Goal: Task Accomplishment & Management: Complete application form

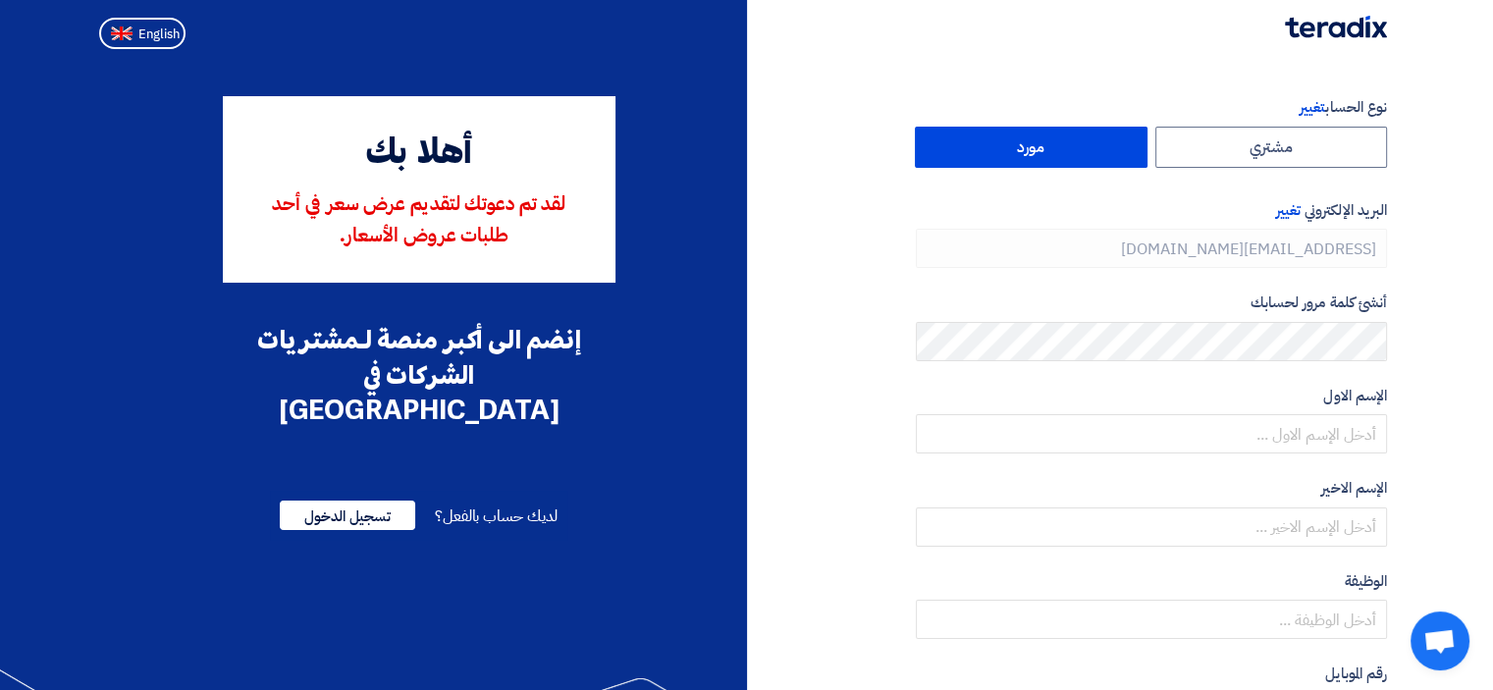
type input "[PHONE_NUMBER]"
click at [998, 156] on label "مورد" at bounding box center [1031, 147] width 233 height 41
click at [998, 156] on input "مورد" at bounding box center [1031, 147] width 231 height 39
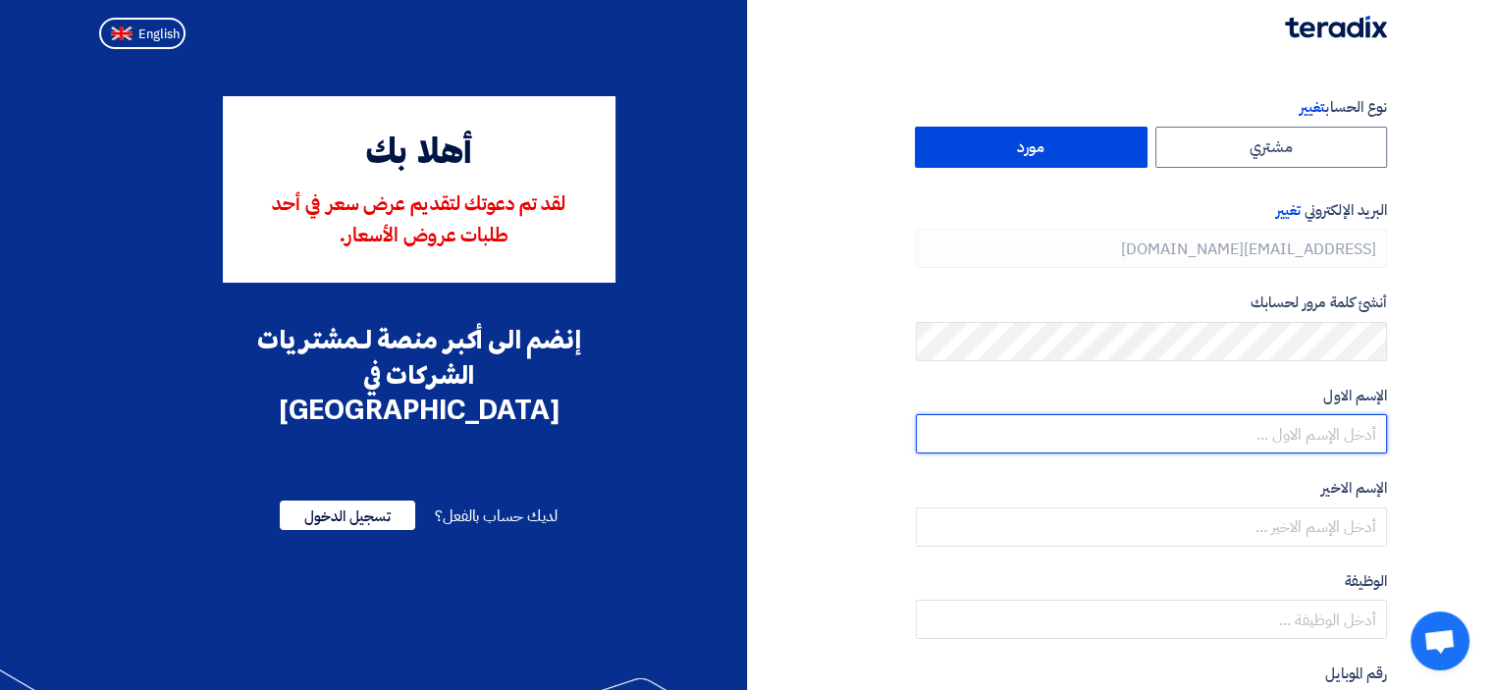
click at [1265, 433] on input "text" at bounding box center [1151, 433] width 471 height 39
type input "Bassem"
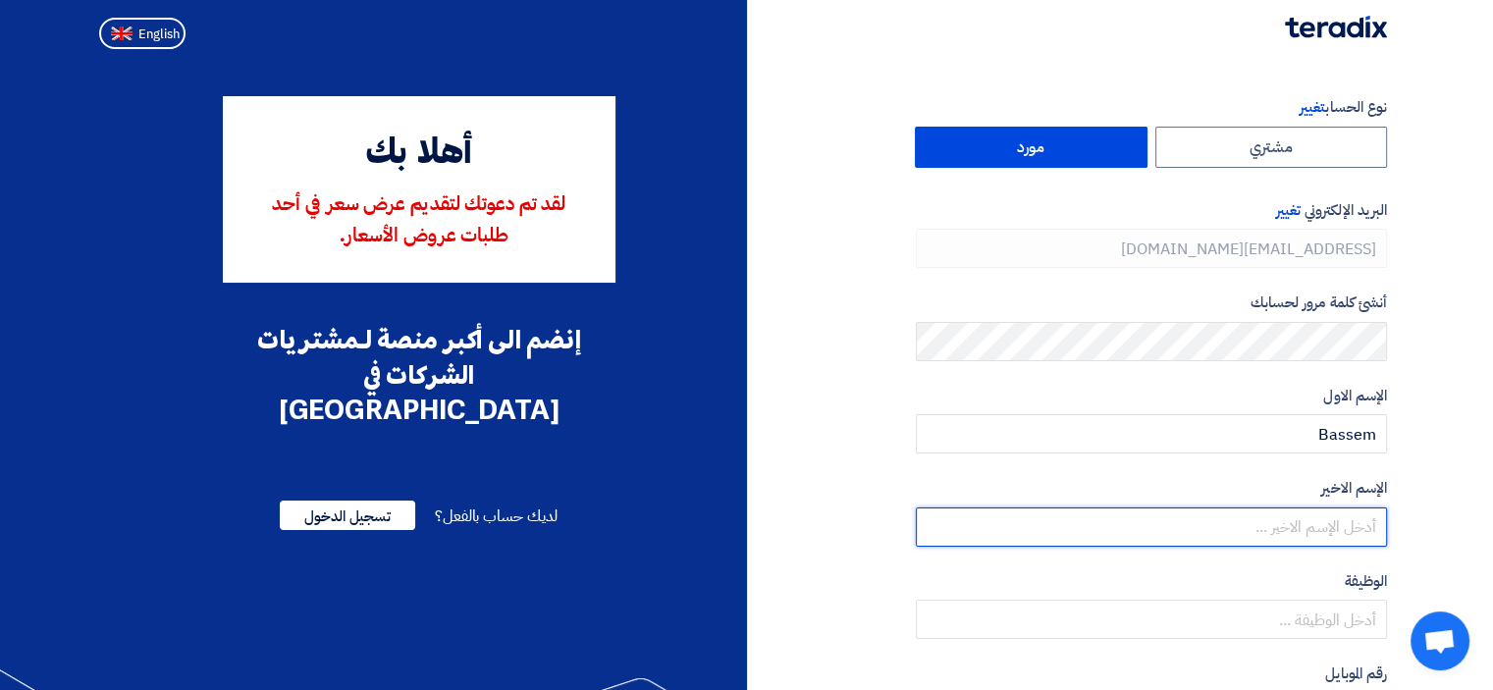
click at [1272, 524] on input "text" at bounding box center [1151, 526] width 471 height 39
type input "a"
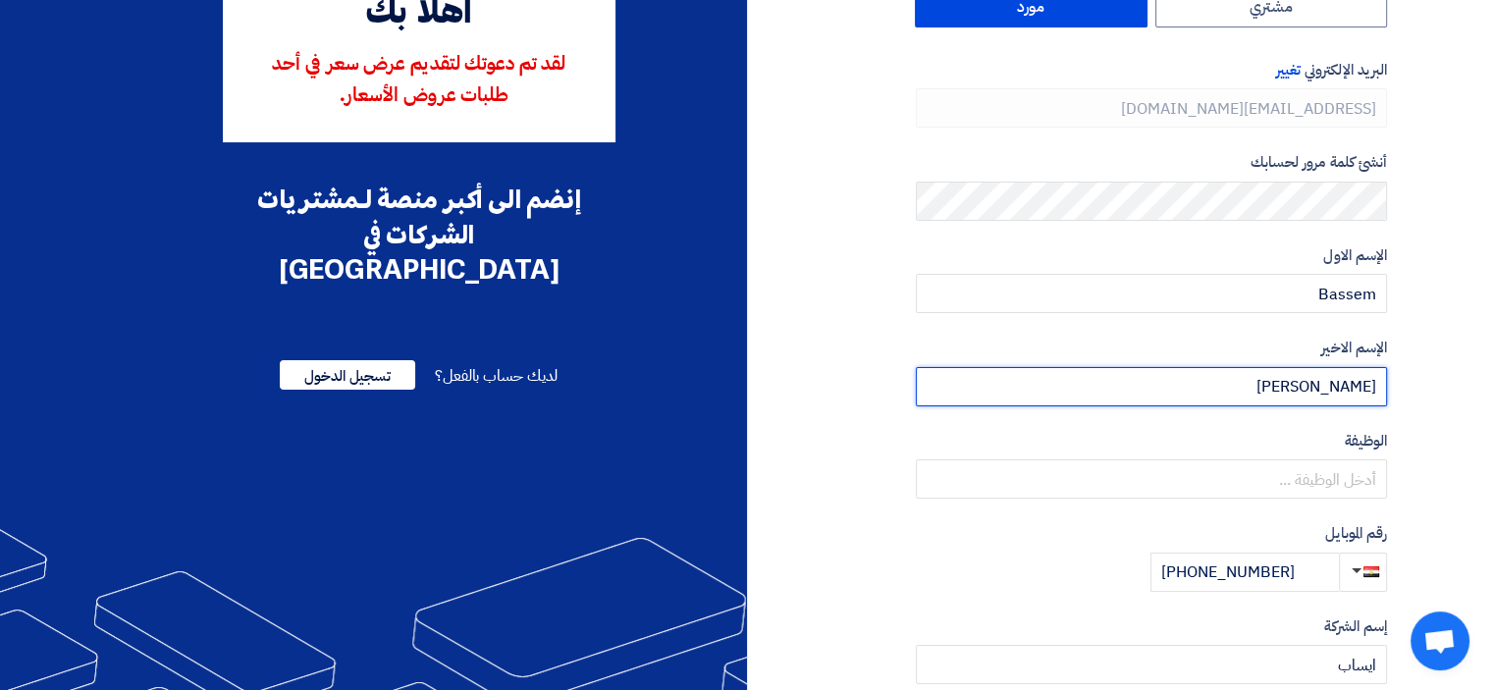
scroll to position [163, 0]
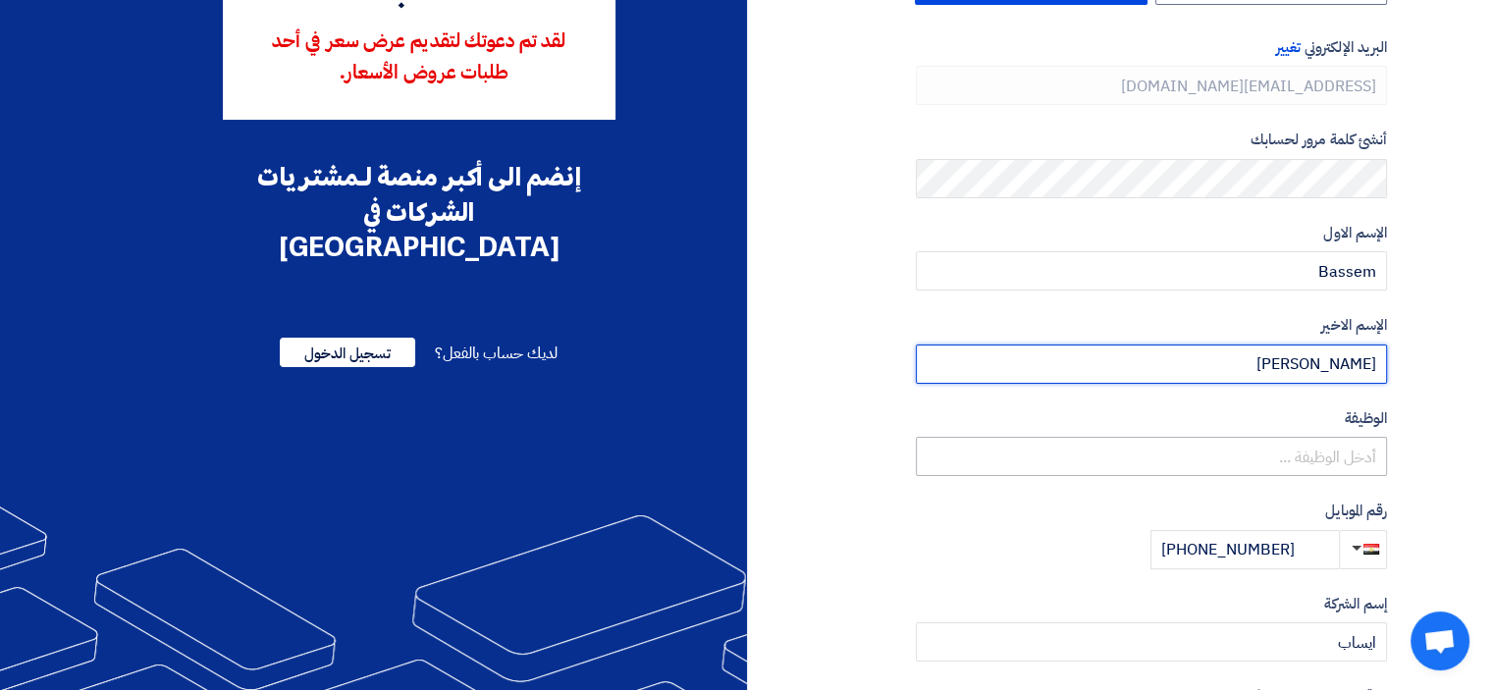
type input "[PERSON_NAME]"
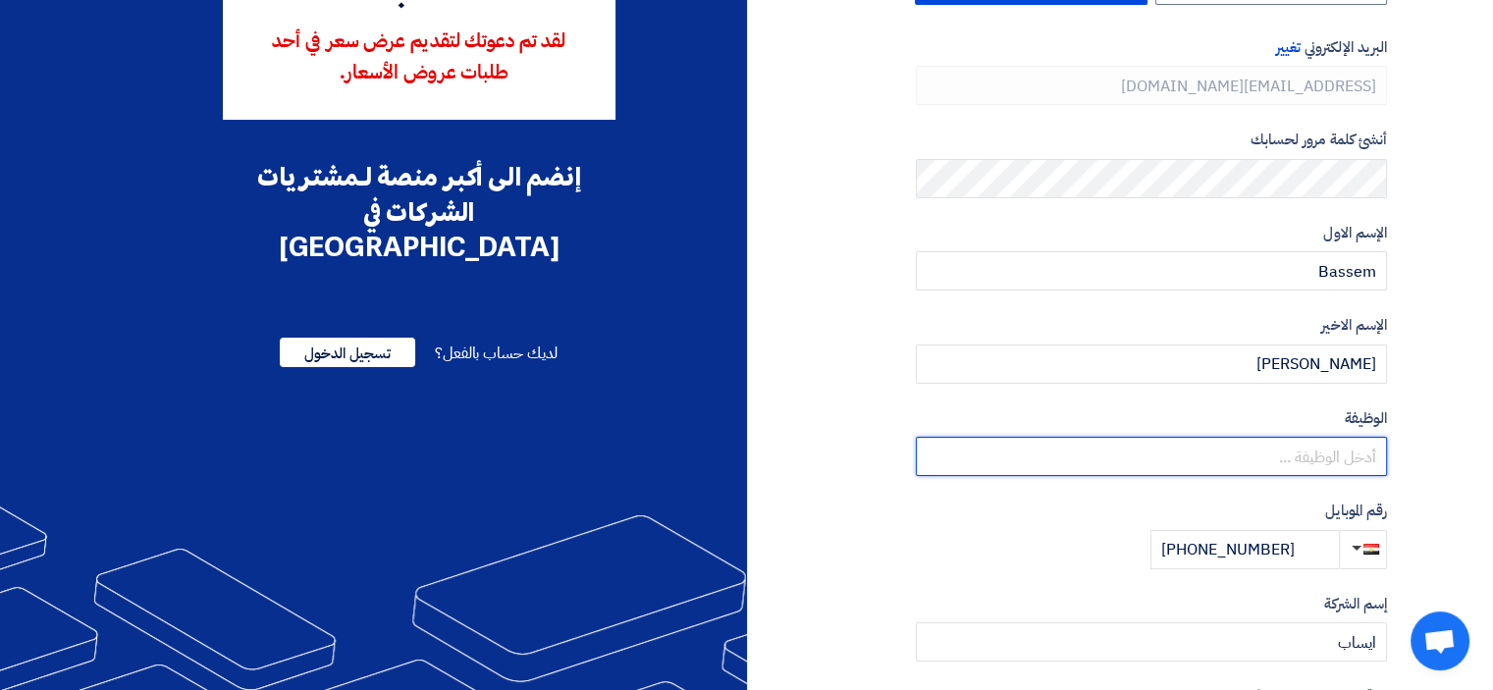
click at [1327, 448] on input "text" at bounding box center [1151, 456] width 471 height 39
type input "Mechnical Engineer"
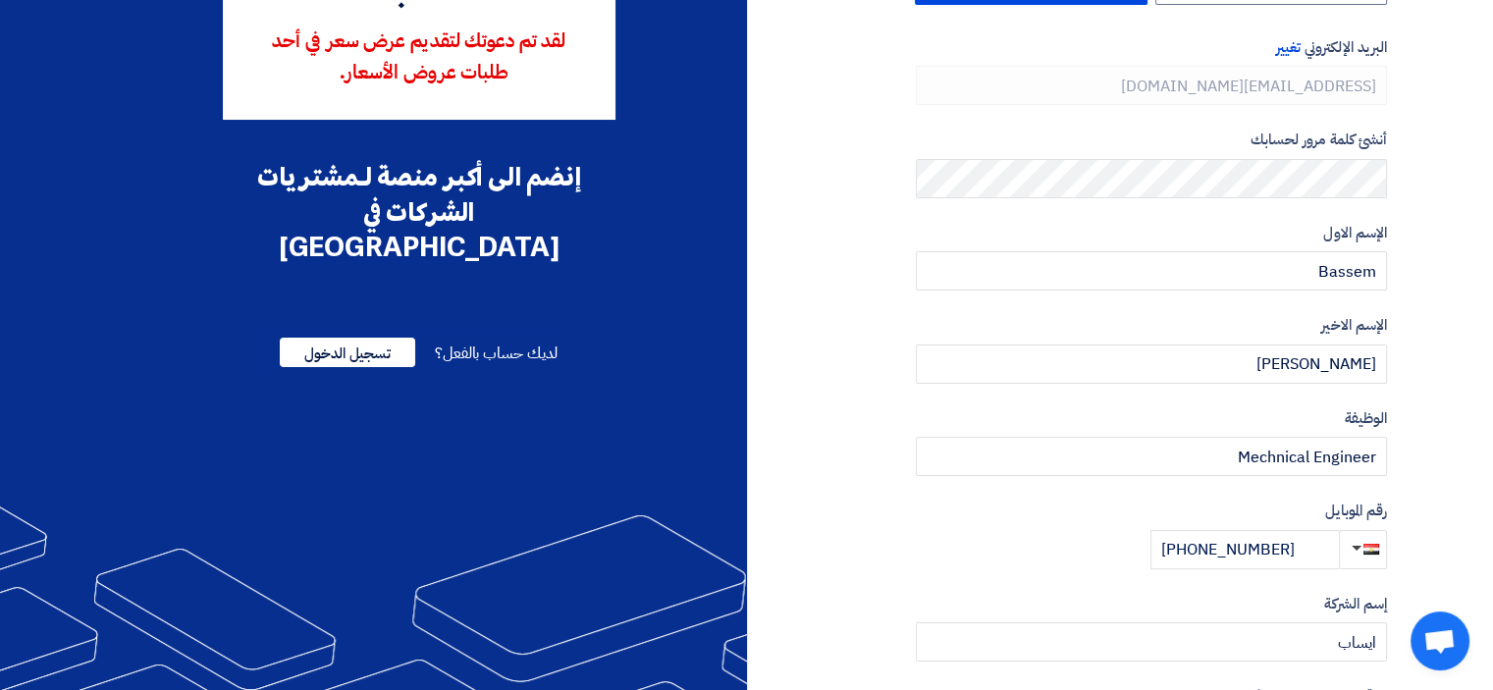
click at [1470, 477] on section "نوع الحساب تغيير مشتري مورد البريد الإلكتروني تغيير [EMAIL_ADDRESS][DOMAIN_NAME…" at bounding box center [746, 404] width 1493 height 1020
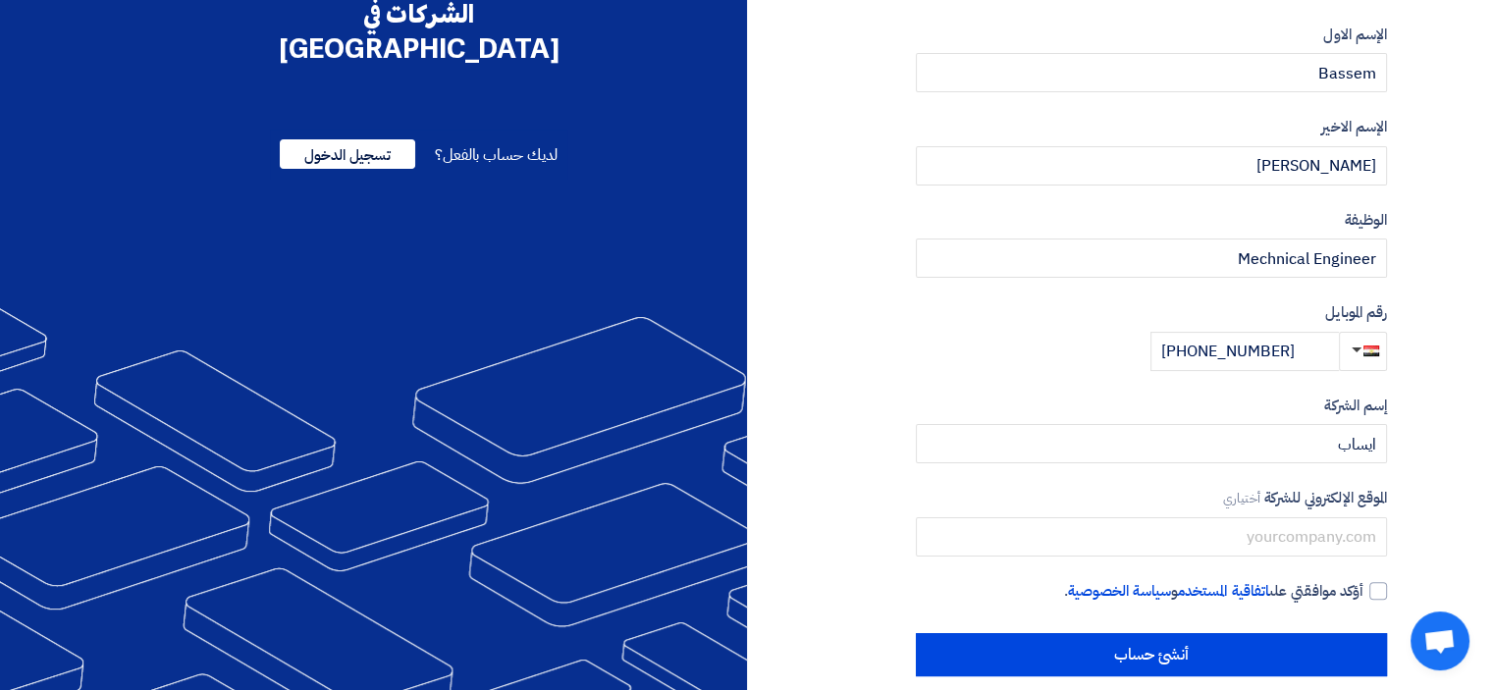
scroll to position [384, 0]
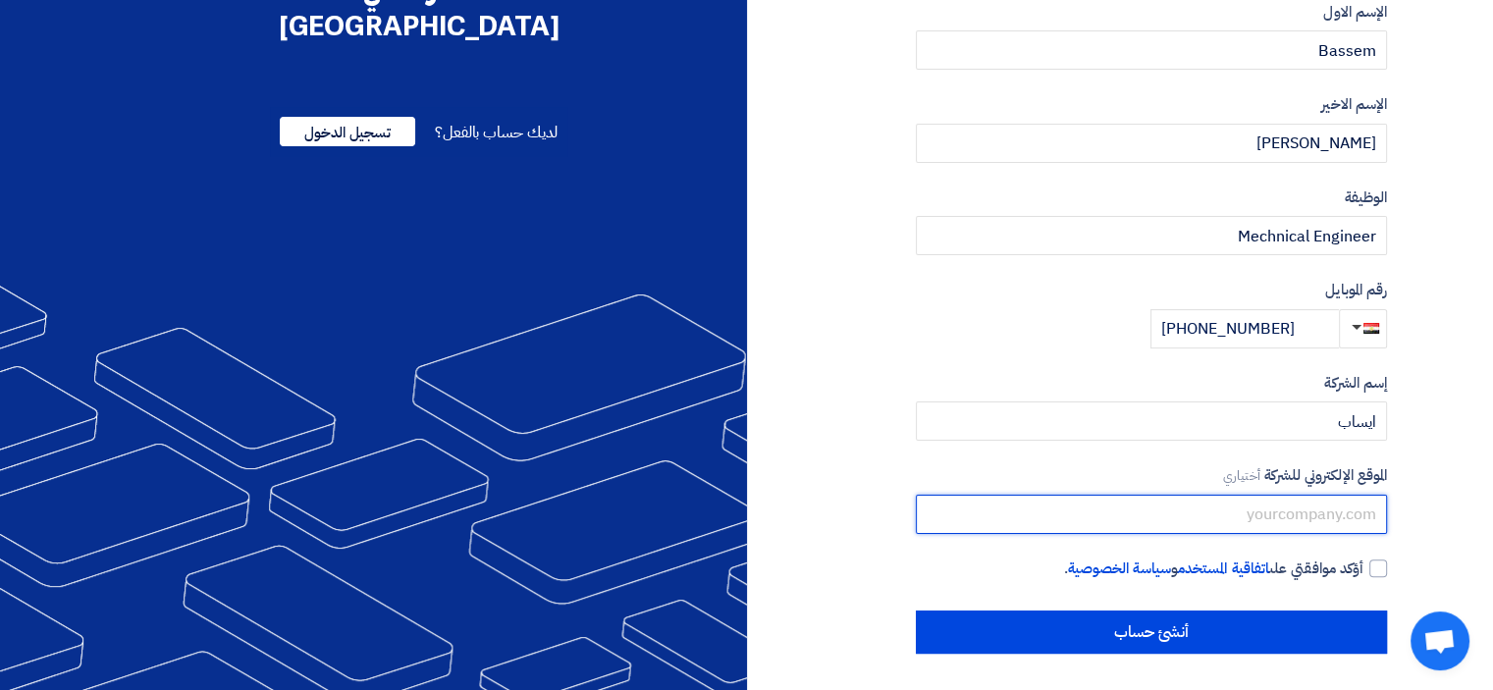
click at [1323, 510] on input "text" at bounding box center [1151, 514] width 471 height 39
type input "[DOMAIN_NAME]"
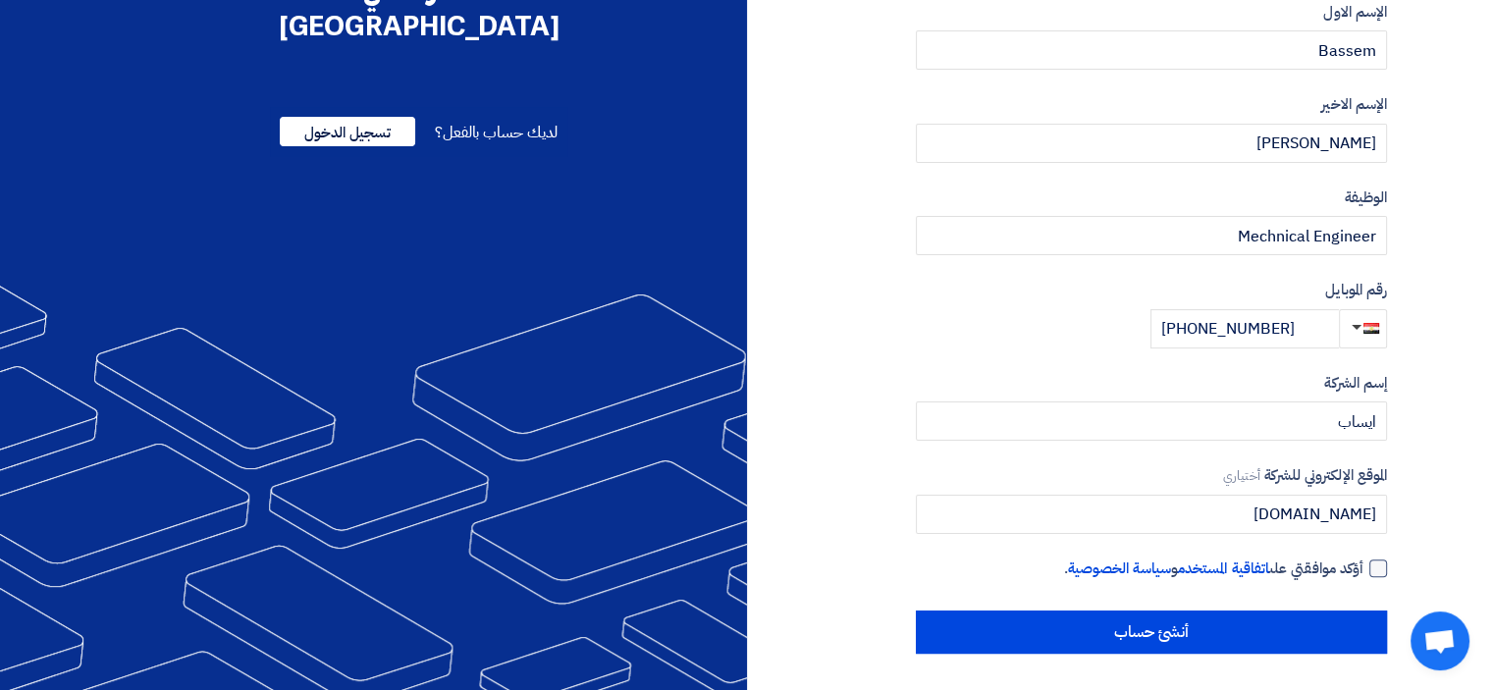
click at [1382, 569] on div at bounding box center [1378, 568] width 18 height 18
click at [1363, 569] on input "أؤكد موافقتي على اتفاقية المستخدم و سياسة الخصوصية ." at bounding box center [1127, 576] width 471 height 39
click at [1379, 564] on div at bounding box center [1378, 568] width 18 height 18
click at [1363, 564] on input "أؤكد موافقتي على اتفاقية المستخدم و سياسة الخصوصية ." at bounding box center [1127, 576] width 471 height 39
click at [1379, 564] on div at bounding box center [1378, 568] width 18 height 18
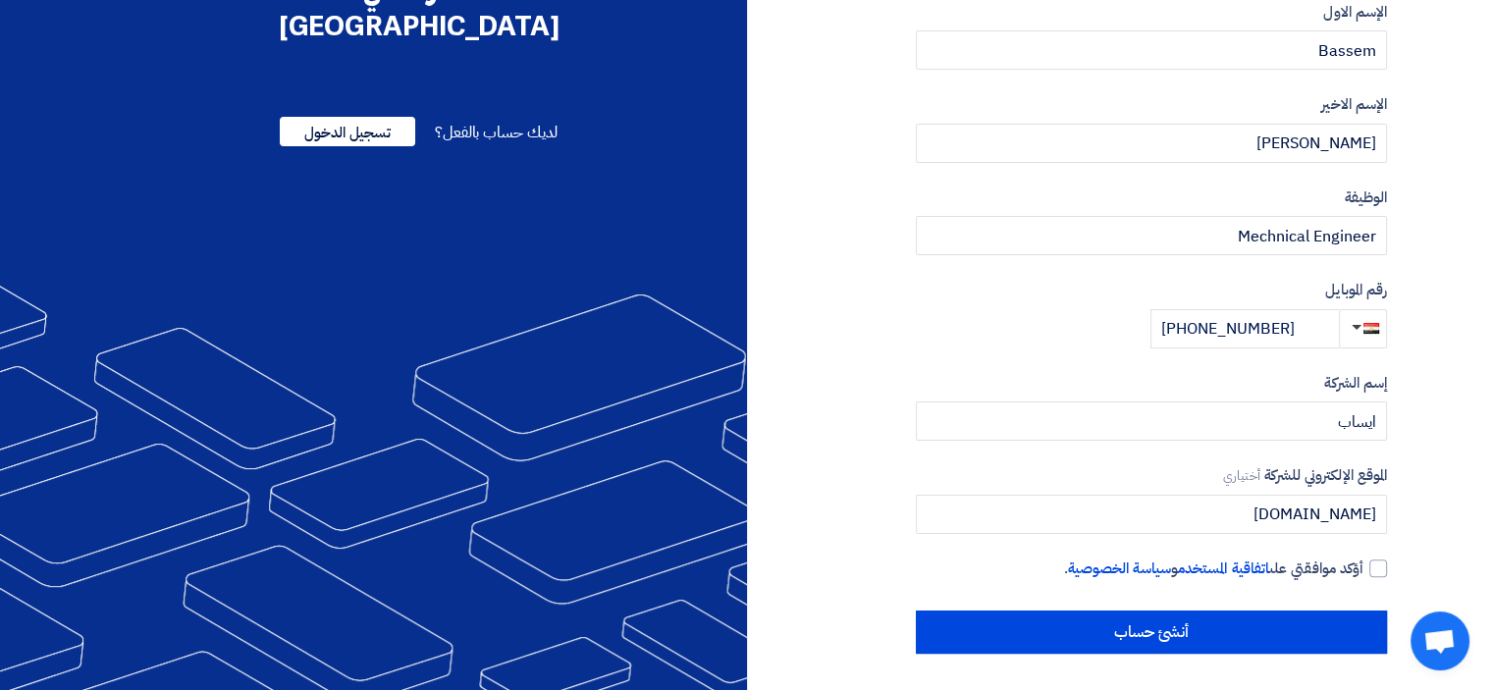
click at [1363, 564] on input "أؤكد موافقتي على اتفاقية المستخدم و سياسة الخصوصية ." at bounding box center [1127, 576] width 471 height 39
click at [1379, 564] on div at bounding box center [1378, 568] width 18 height 18
click at [1363, 564] on input "أؤكد موافقتي على اتفاقية المستخدم و سياسة الخصوصية ." at bounding box center [1127, 576] width 471 height 39
click at [1376, 568] on div at bounding box center [1378, 568] width 18 height 18
click at [1363, 568] on input "أؤكد موافقتي على اتفاقية المستخدم و سياسة الخصوصية ." at bounding box center [1127, 576] width 471 height 39
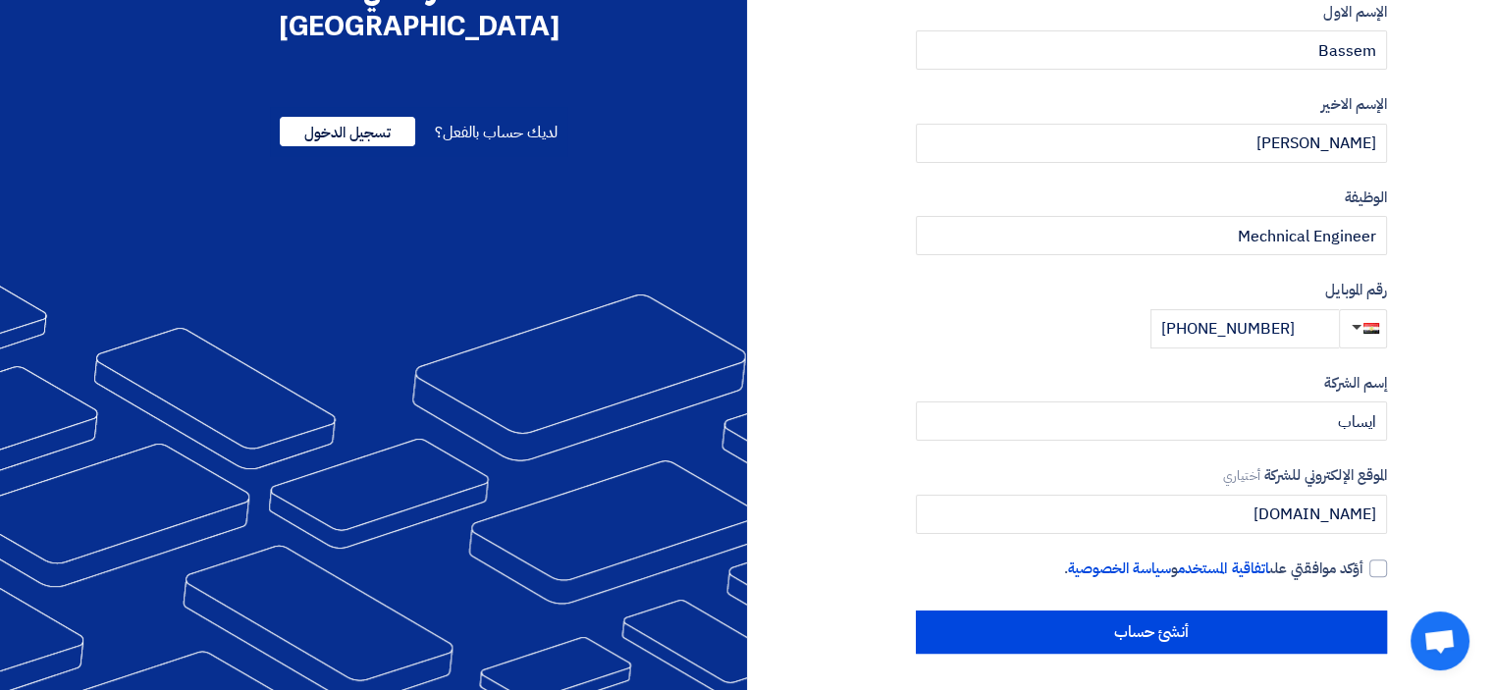
checkbox input "true"
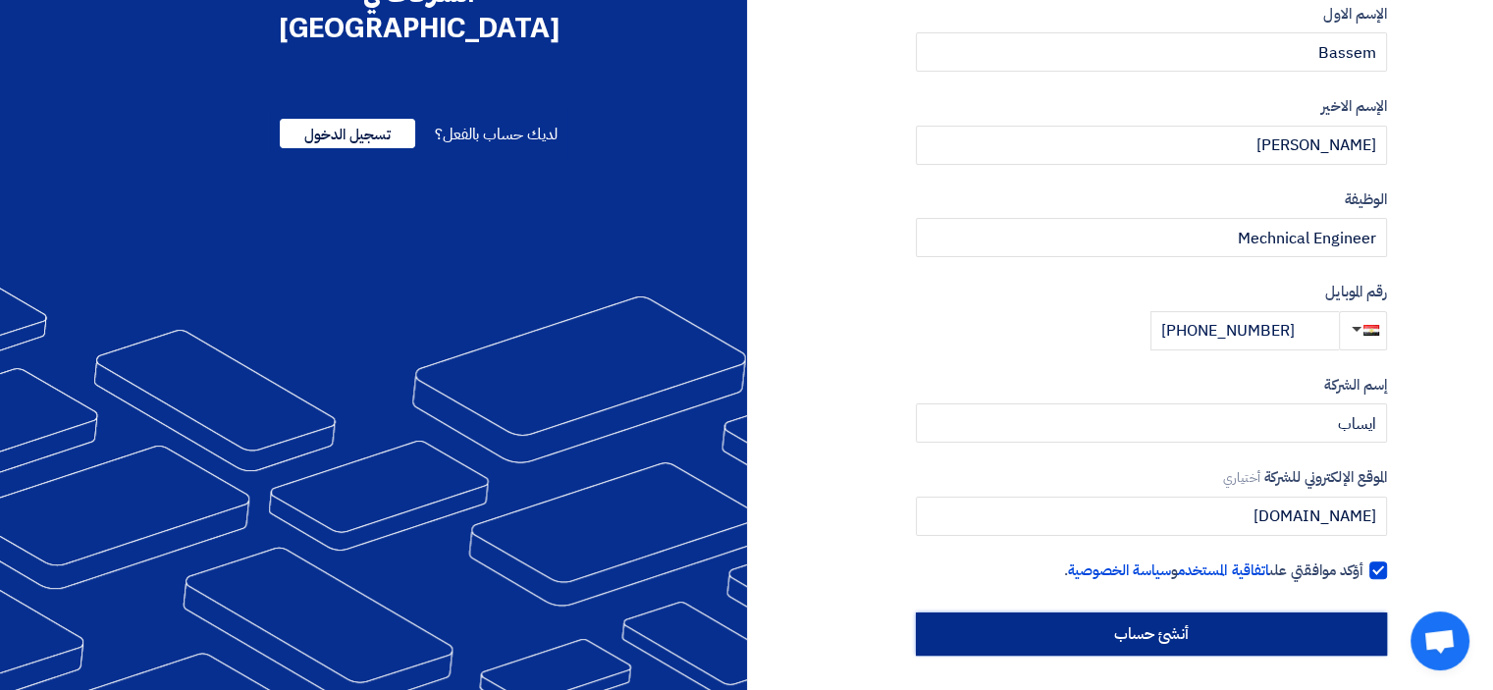
click at [1234, 638] on input "أنشئ حساب" at bounding box center [1151, 633] width 471 height 43
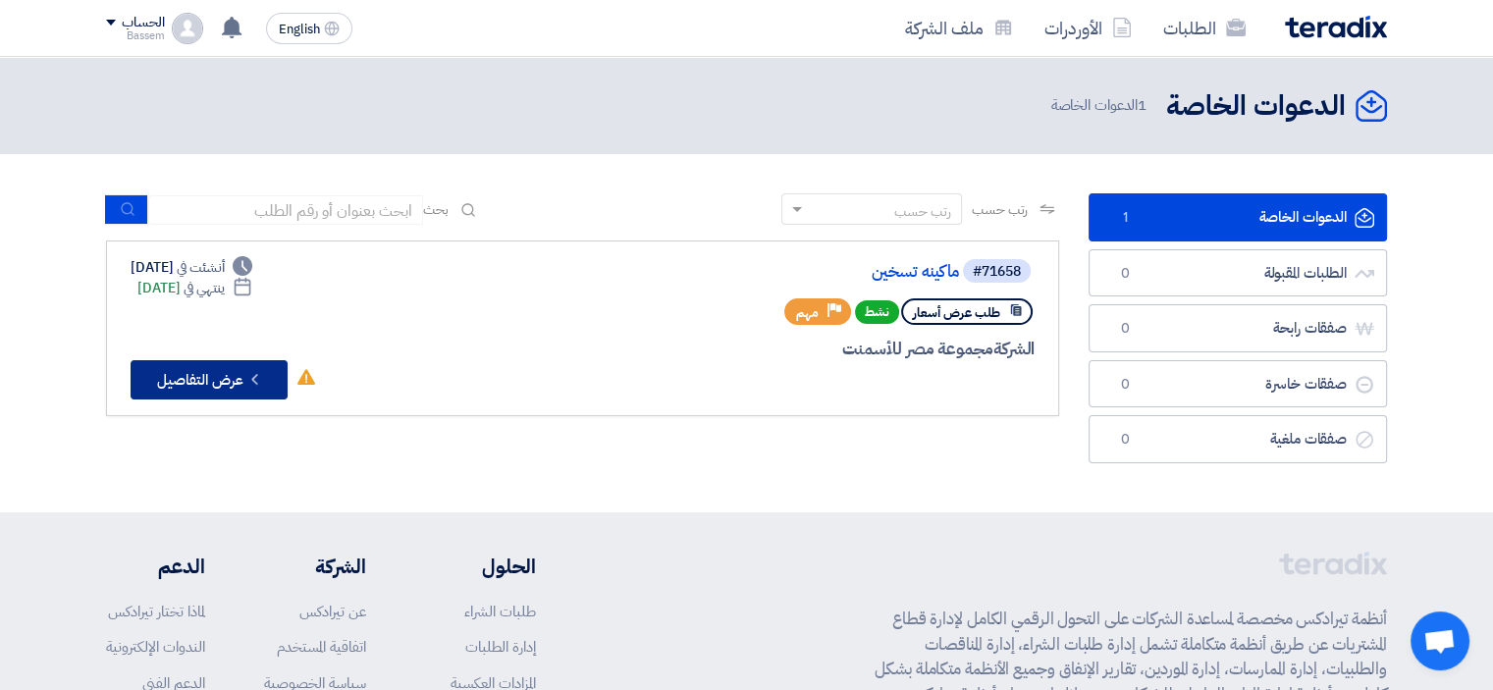
click at [254, 371] on icon "Check details" at bounding box center [254, 379] width 19 height 19
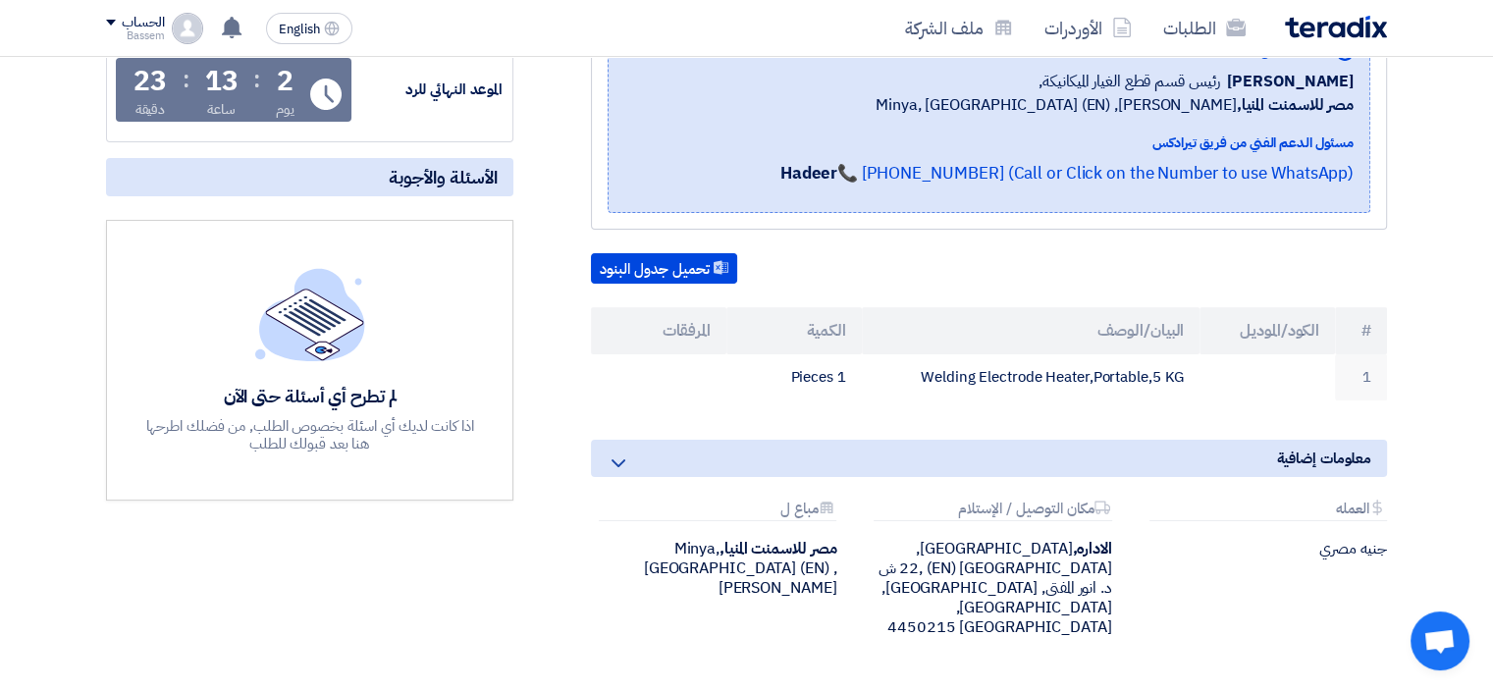
scroll to position [365, 0]
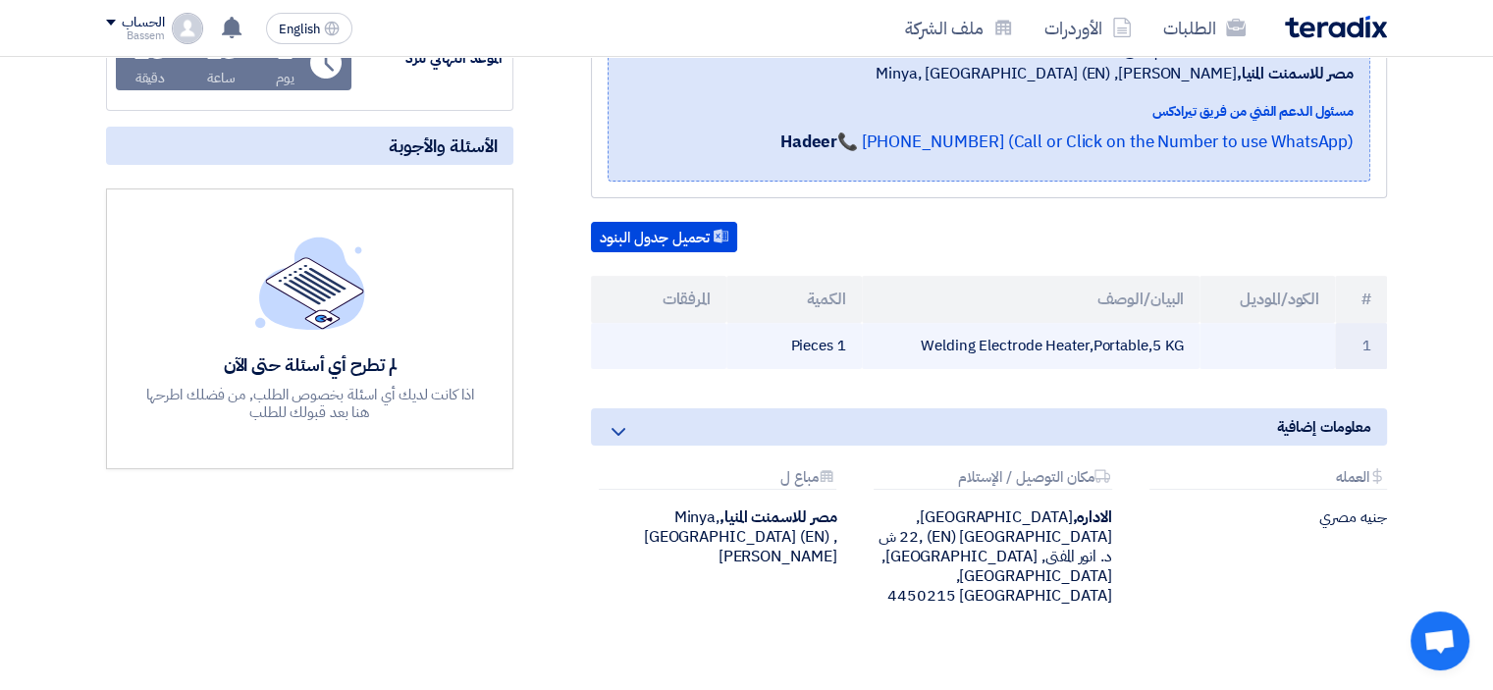
click at [1085, 337] on td "Welding Electrode Heater,Portable,5 KG" at bounding box center [1031, 346] width 339 height 46
click at [838, 353] on td "1 Pieces" at bounding box center [793, 346] width 135 height 46
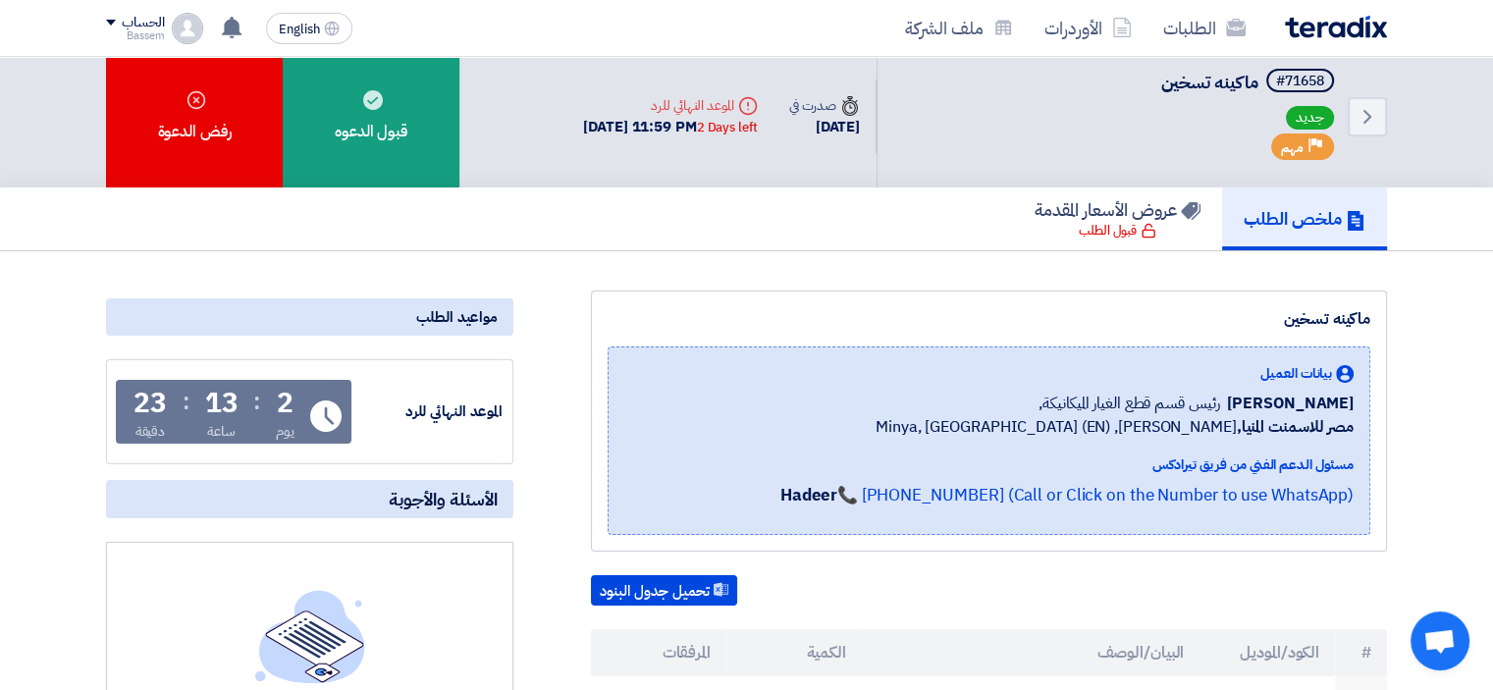
scroll to position [0, 0]
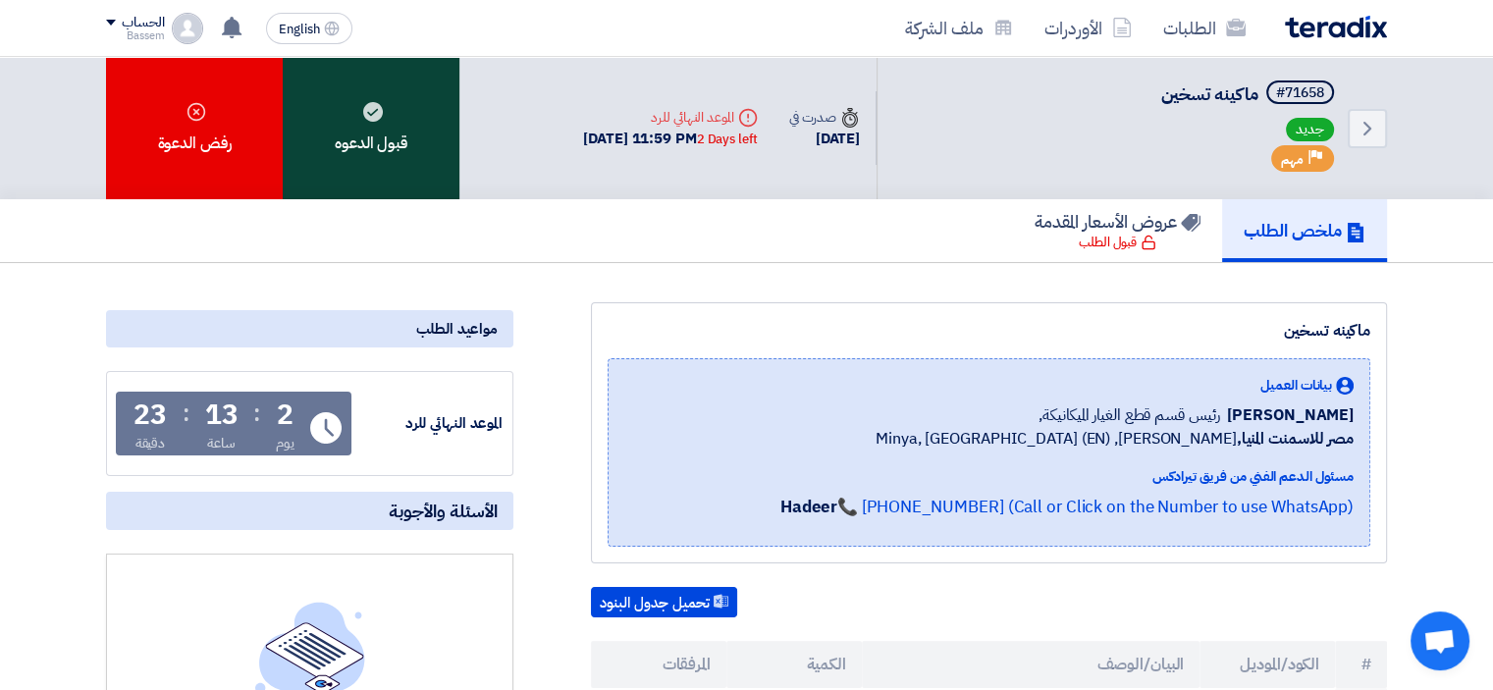
click at [374, 152] on div "قبول الدعوه" at bounding box center [371, 128] width 177 height 142
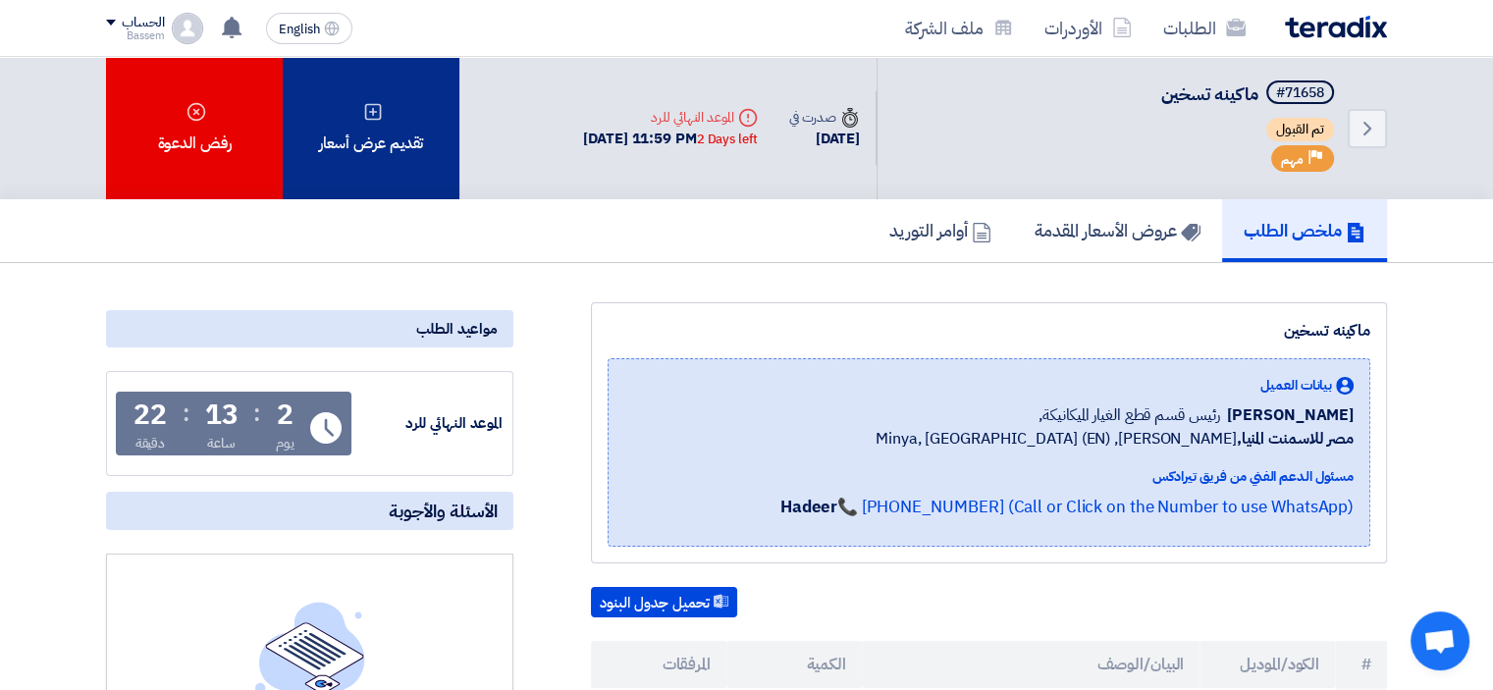
click at [385, 140] on div "تقديم عرض أسعار" at bounding box center [371, 128] width 177 height 142
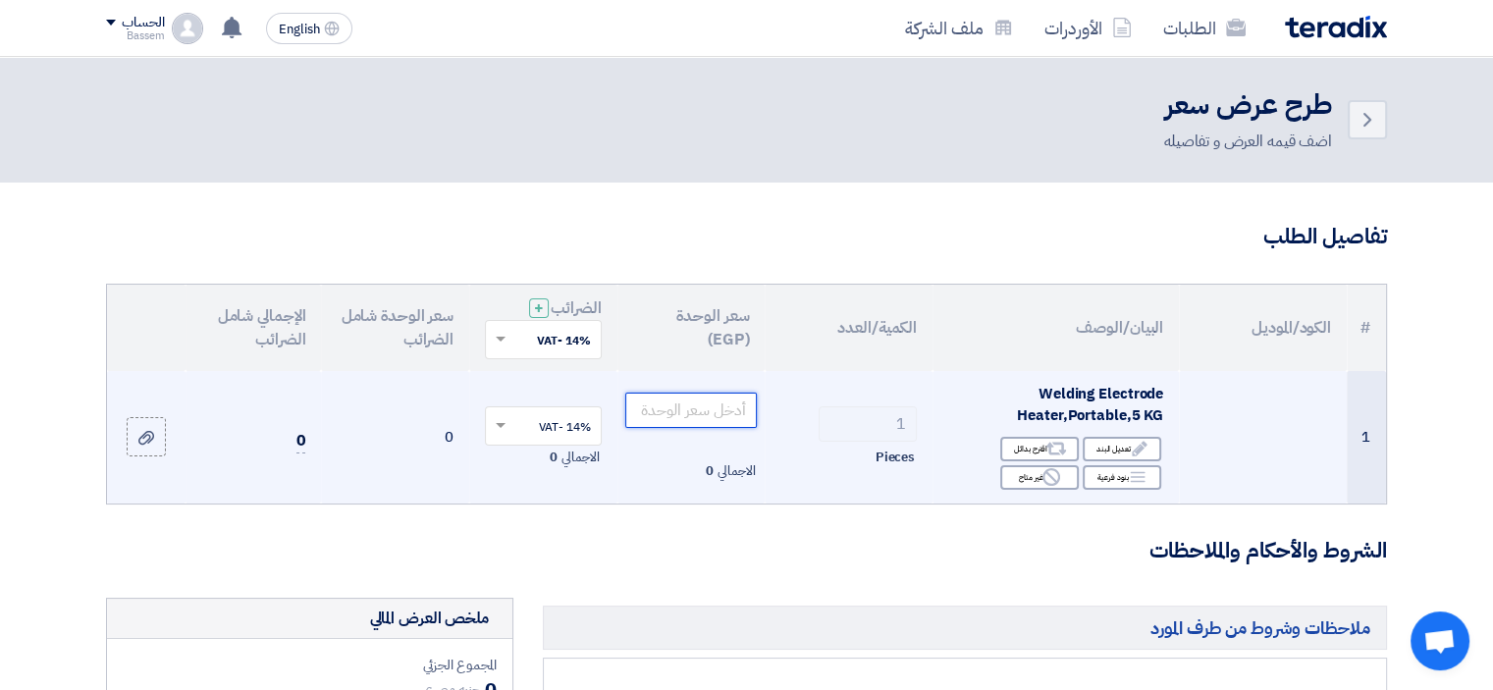
click at [696, 415] on input "number" at bounding box center [691, 410] width 132 height 35
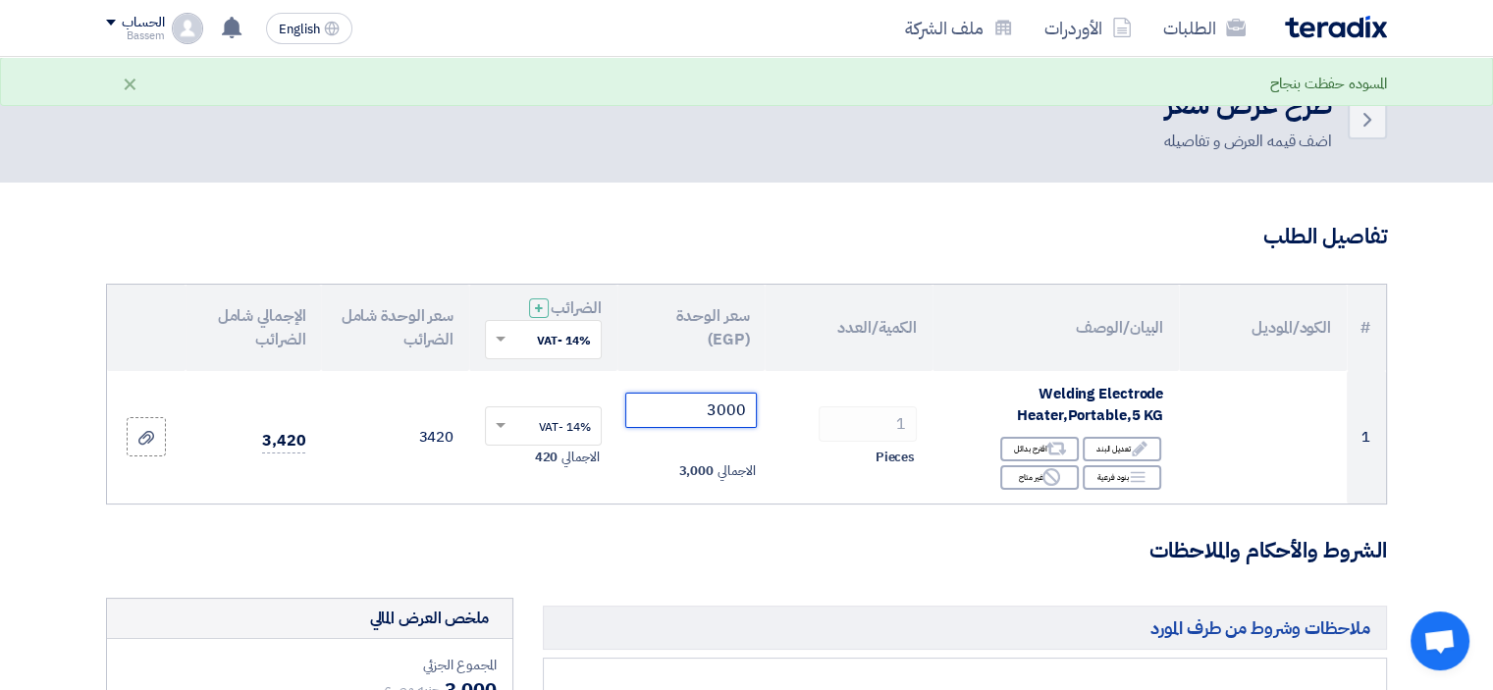
scroll to position [24, 0]
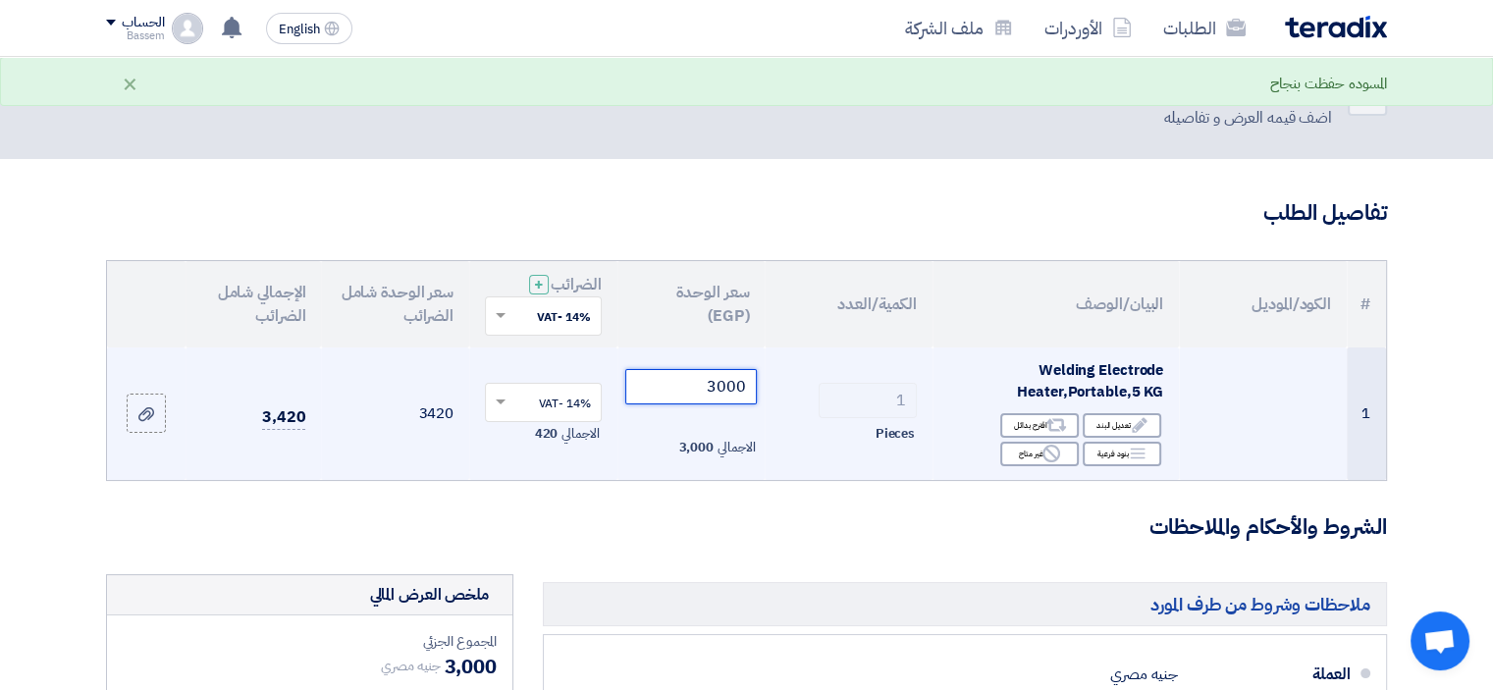
type input "3000"
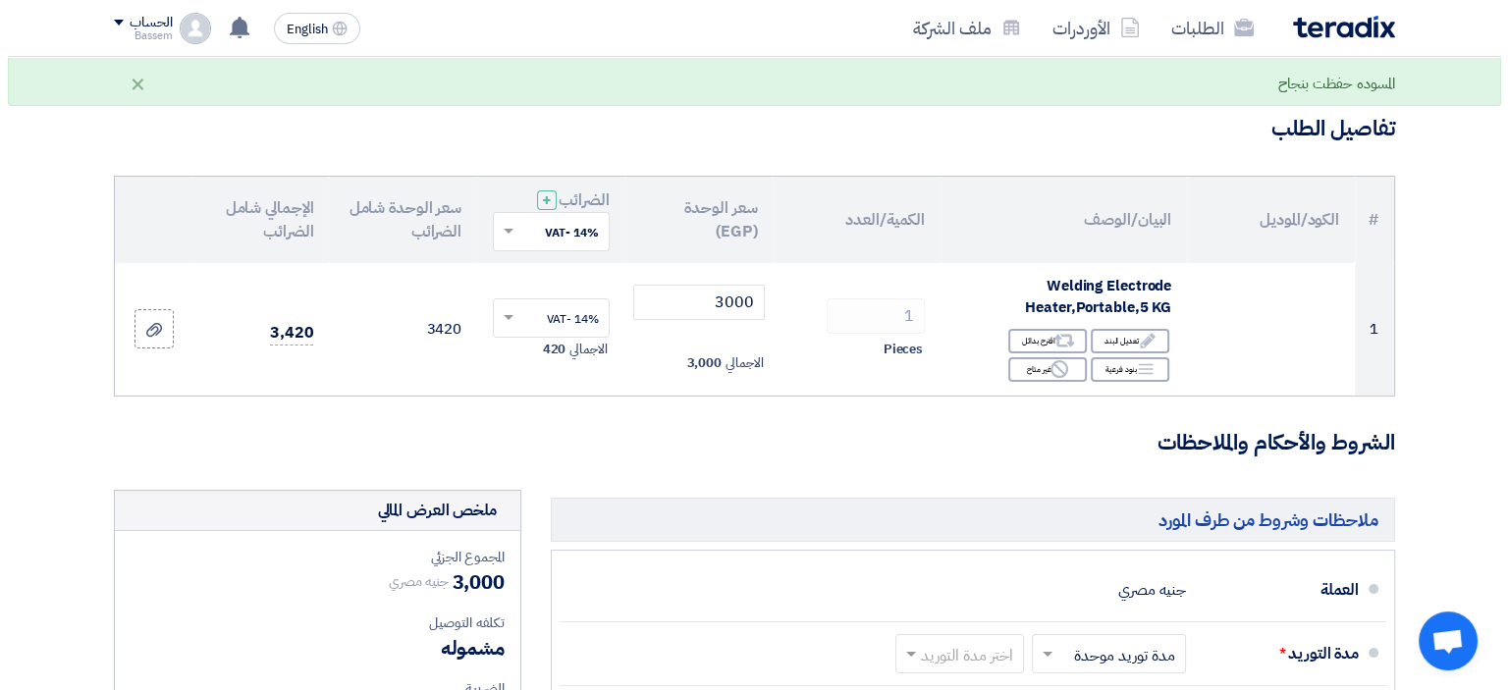
scroll to position [110, 0]
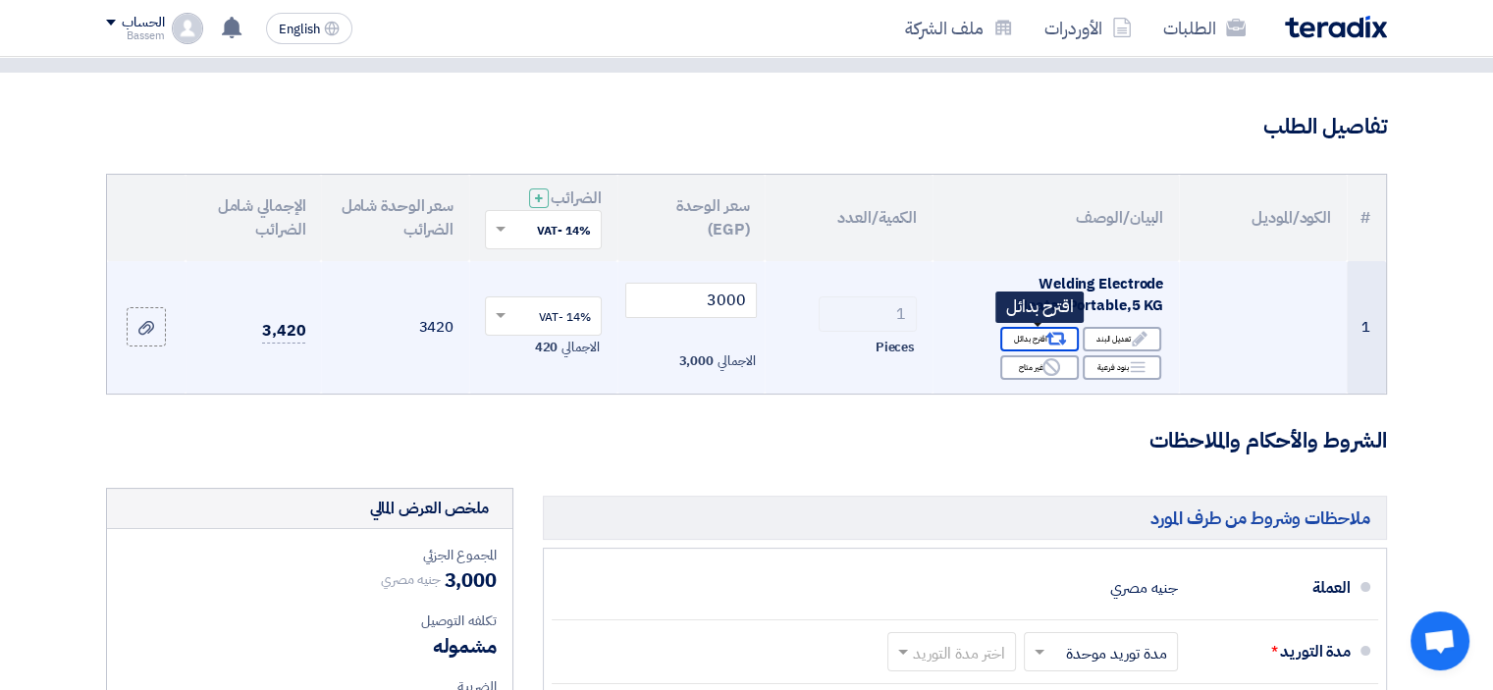
click at [1047, 335] on use at bounding box center [1056, 339] width 21 height 13
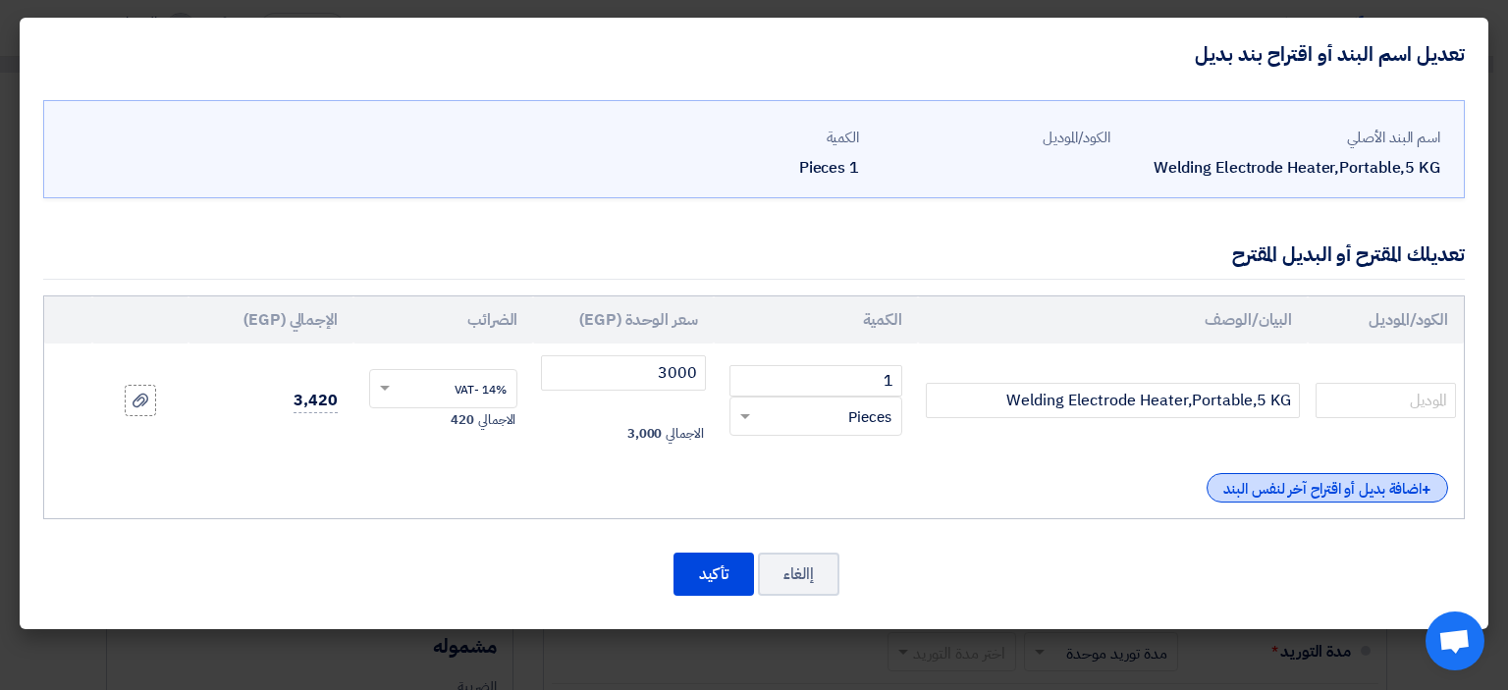
click at [1257, 486] on div "+ اضافة بديل أو اقتراح آخر لنفس البند" at bounding box center [1326, 487] width 241 height 29
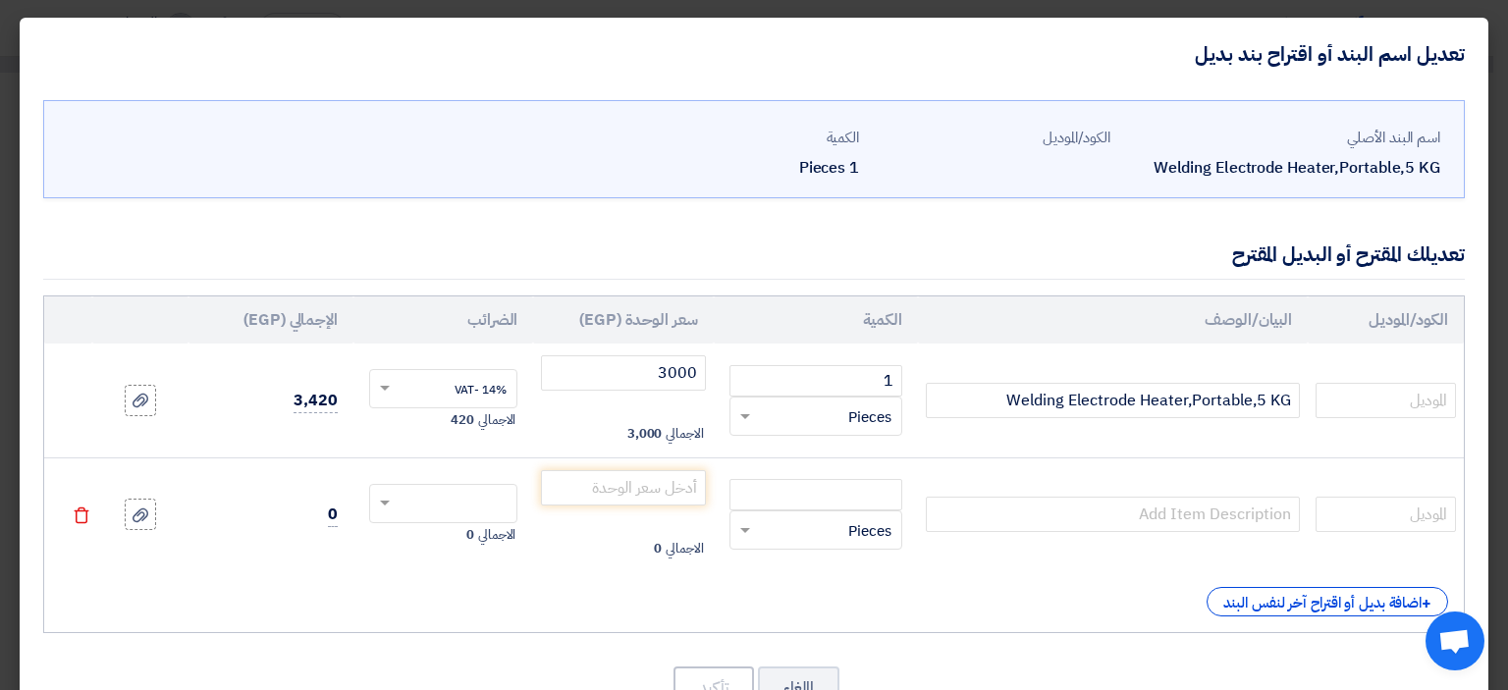
scroll to position [68, 0]
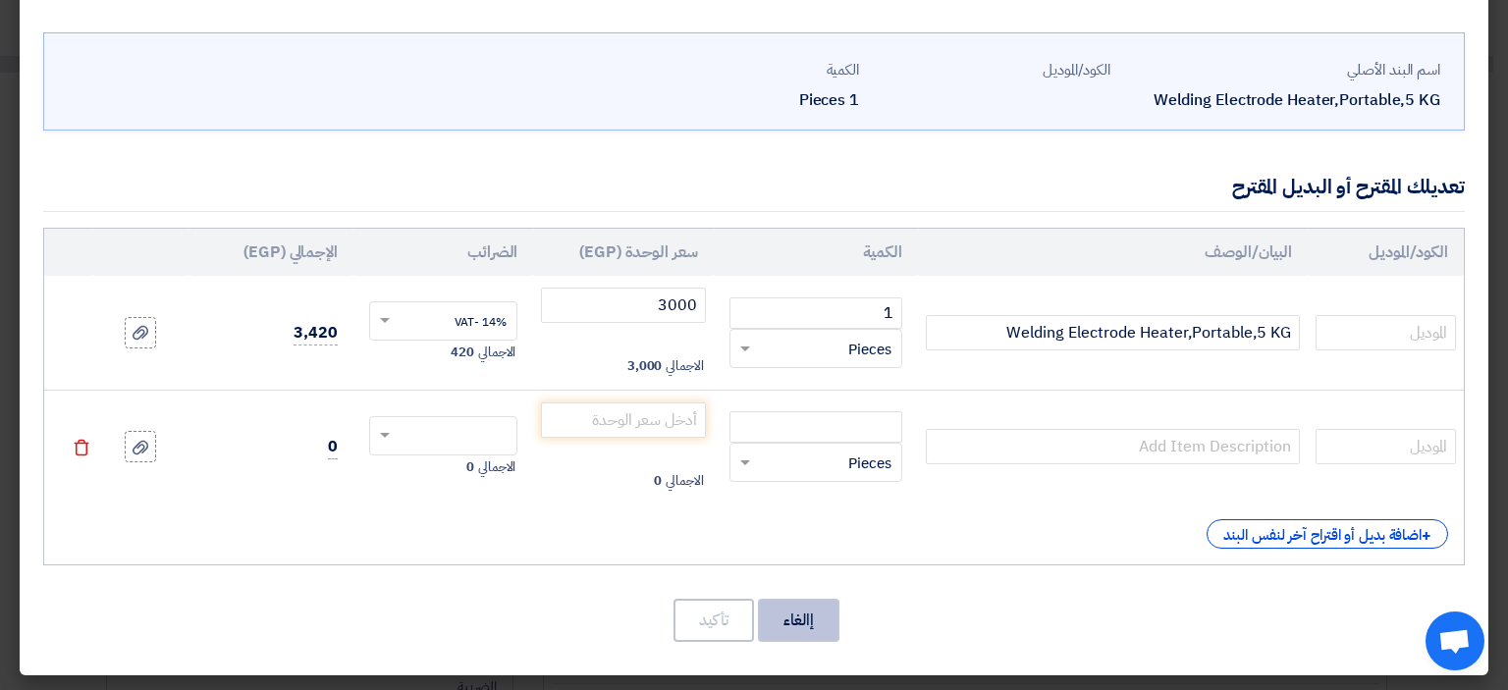
click at [798, 607] on button "إالغاء" at bounding box center [798, 620] width 81 height 43
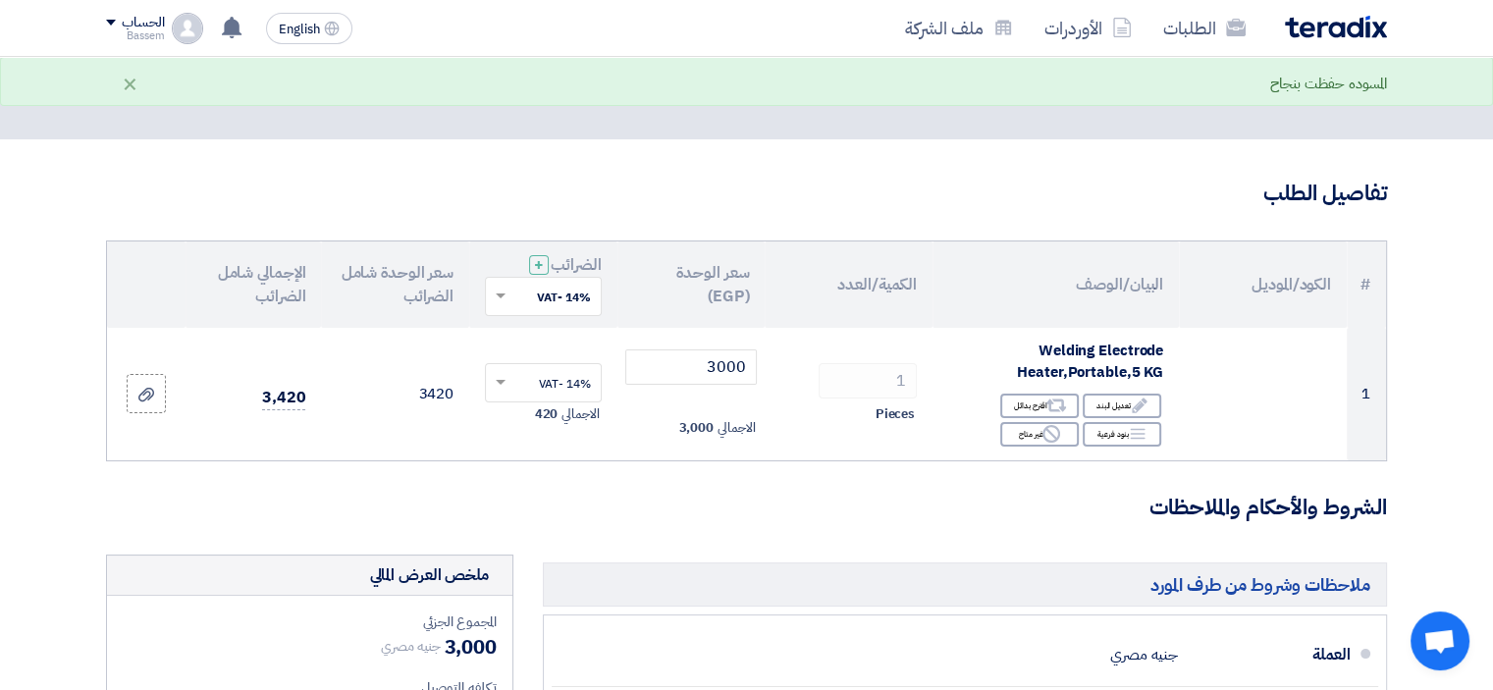
scroll to position [43, 0]
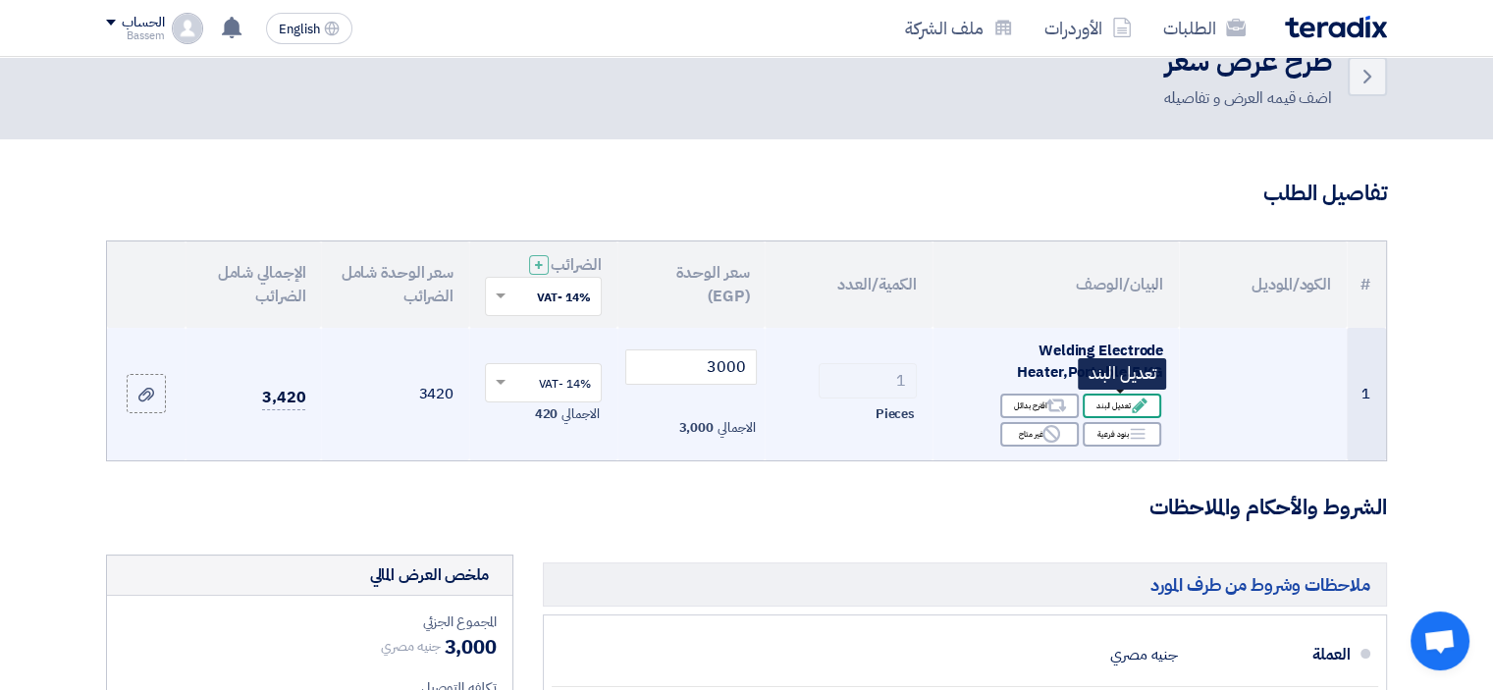
click at [1127, 394] on div "Edit تعديل البند" at bounding box center [1122, 406] width 79 height 25
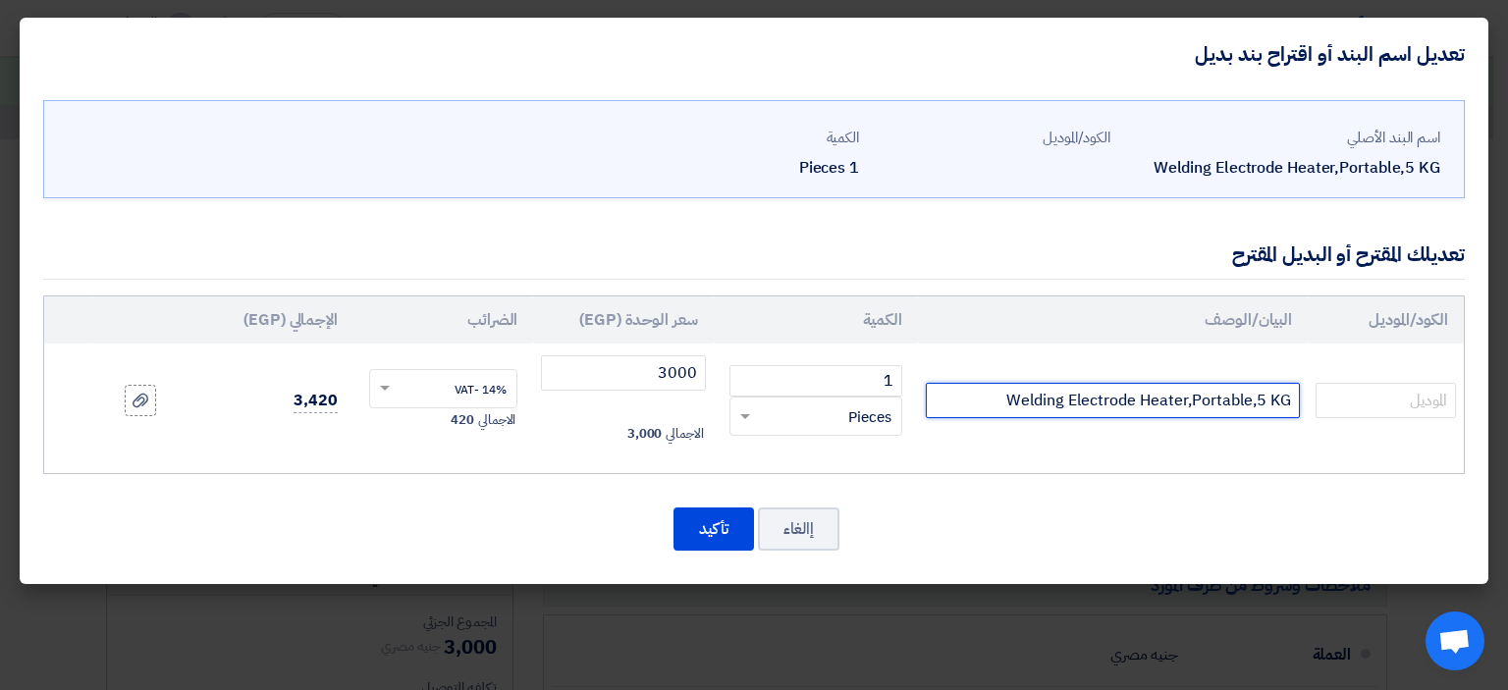
click at [1264, 401] on input "Welding Electrode Heater,Portable,5 KG" at bounding box center [1113, 400] width 374 height 35
click at [1260, 401] on input "Welding Electrode Heater,Portable,5 KG" at bounding box center [1113, 400] width 374 height 35
type input "Welding Electrode Heater,Portable,10 KG"
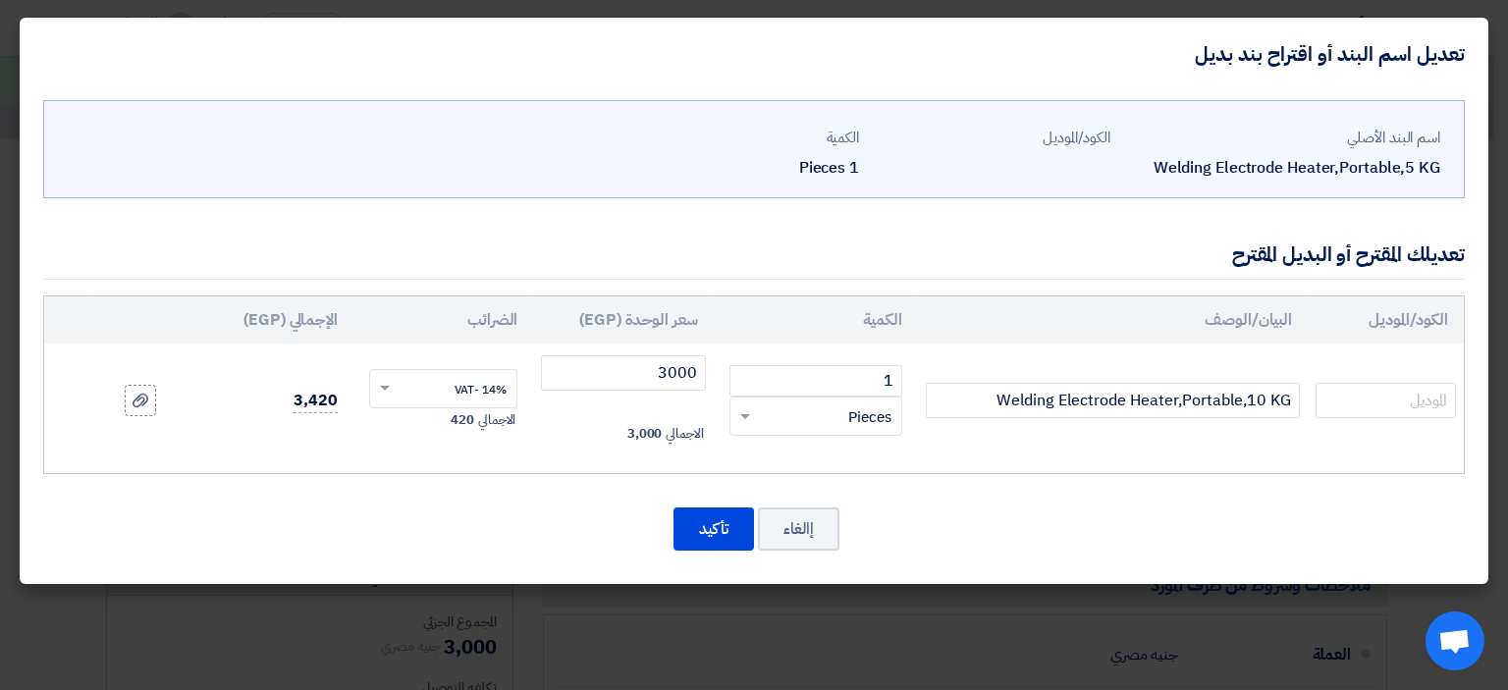
click at [1263, 462] on div "الكود/الموديل البيان/الوصف الكمية سعر الوحدة (EGP) [DEMOGRAPHIC_DATA] الإجمالي …" at bounding box center [753, 384] width 1421 height 179
click at [709, 521] on button "تأكيد" at bounding box center [713, 528] width 80 height 43
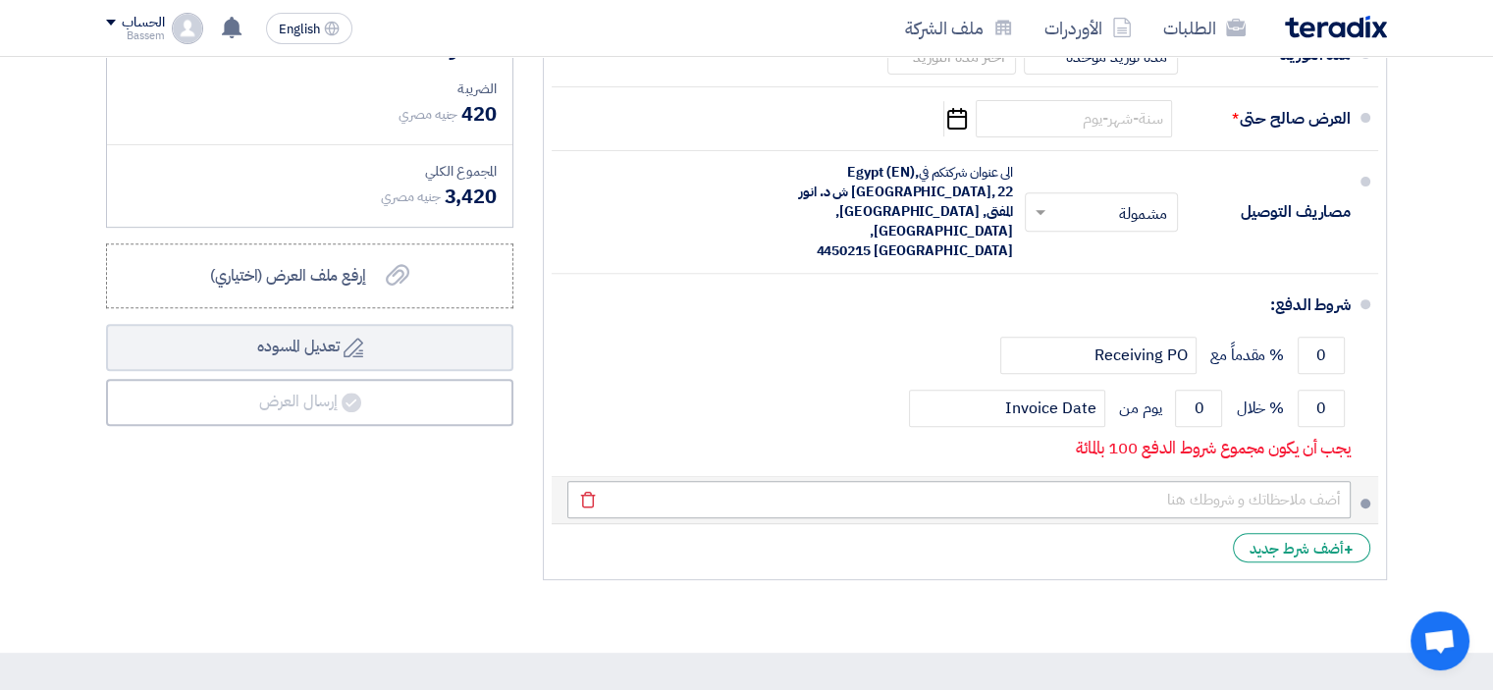
scroll to position [725, 0]
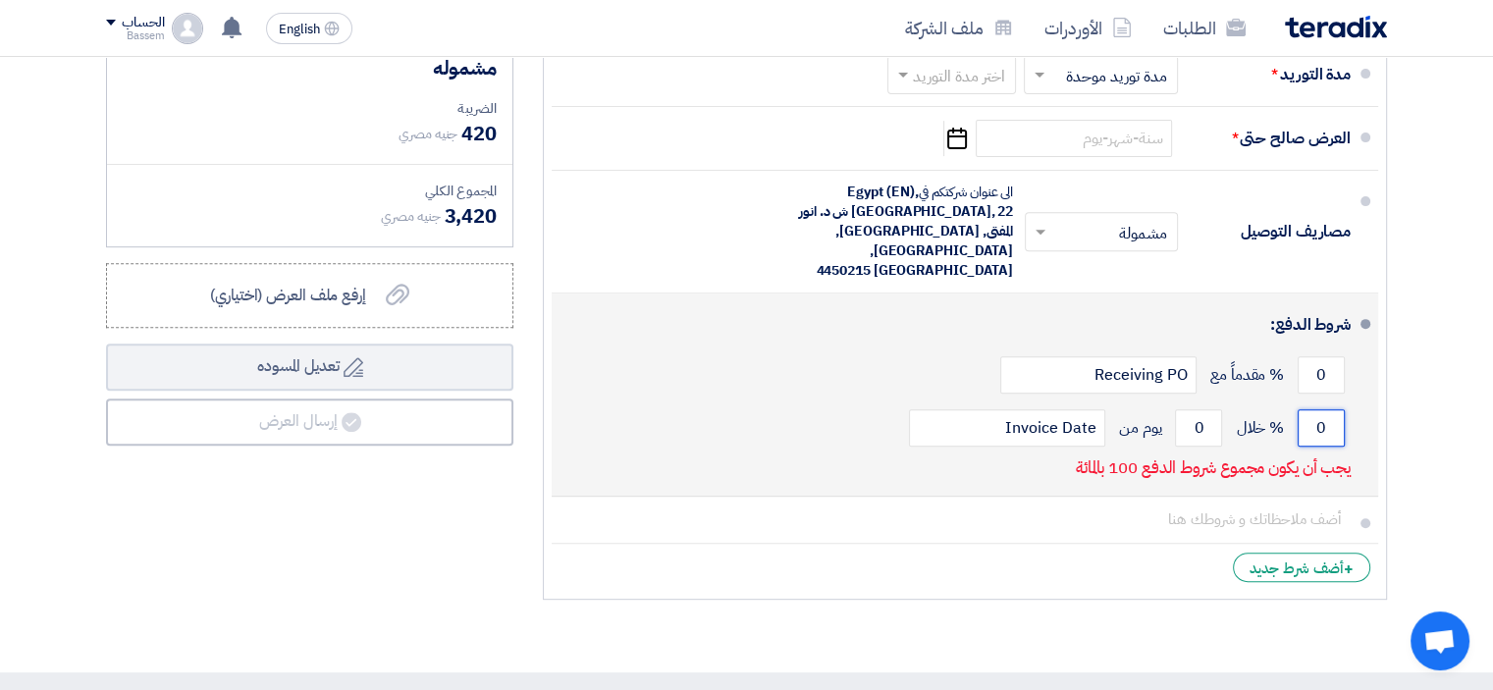
click at [1326, 409] on input "0" at bounding box center [1321, 427] width 47 height 37
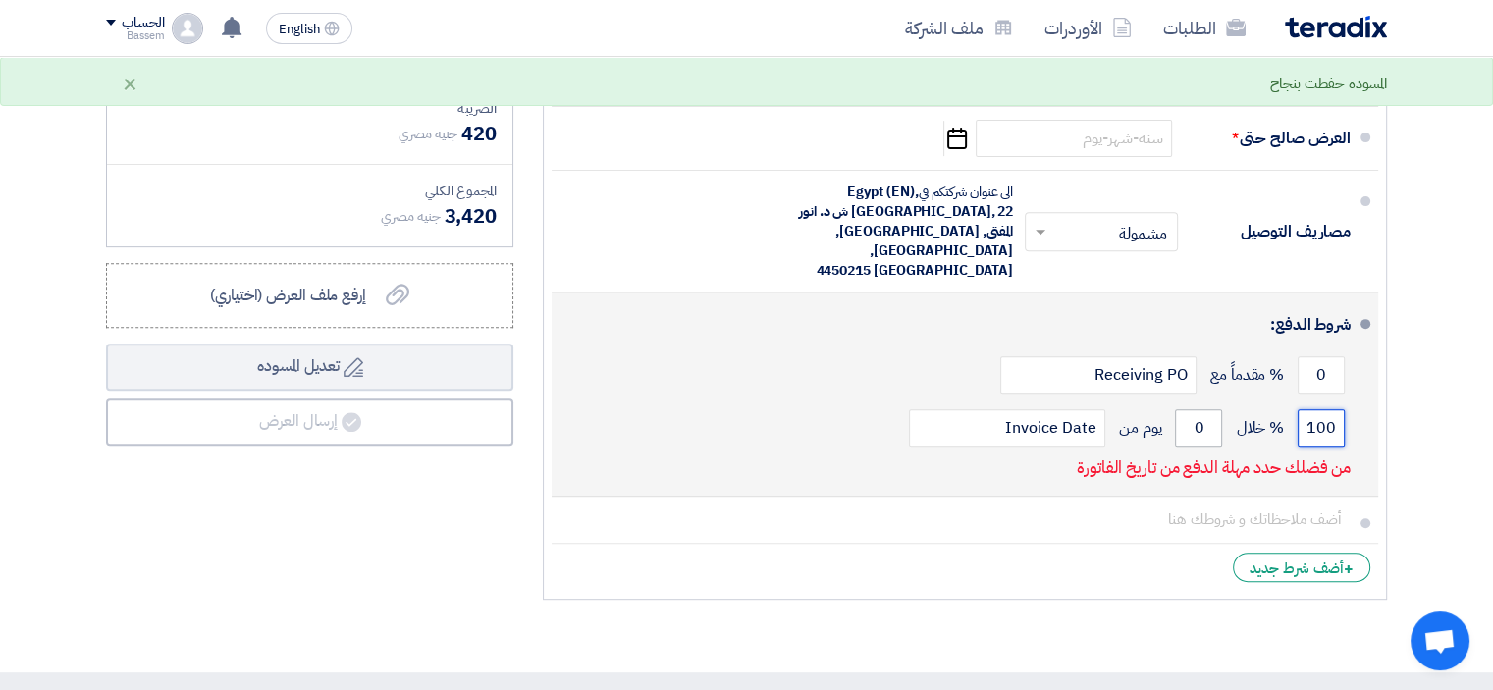
type input "100"
click at [1200, 409] on input "0" at bounding box center [1198, 427] width 47 height 37
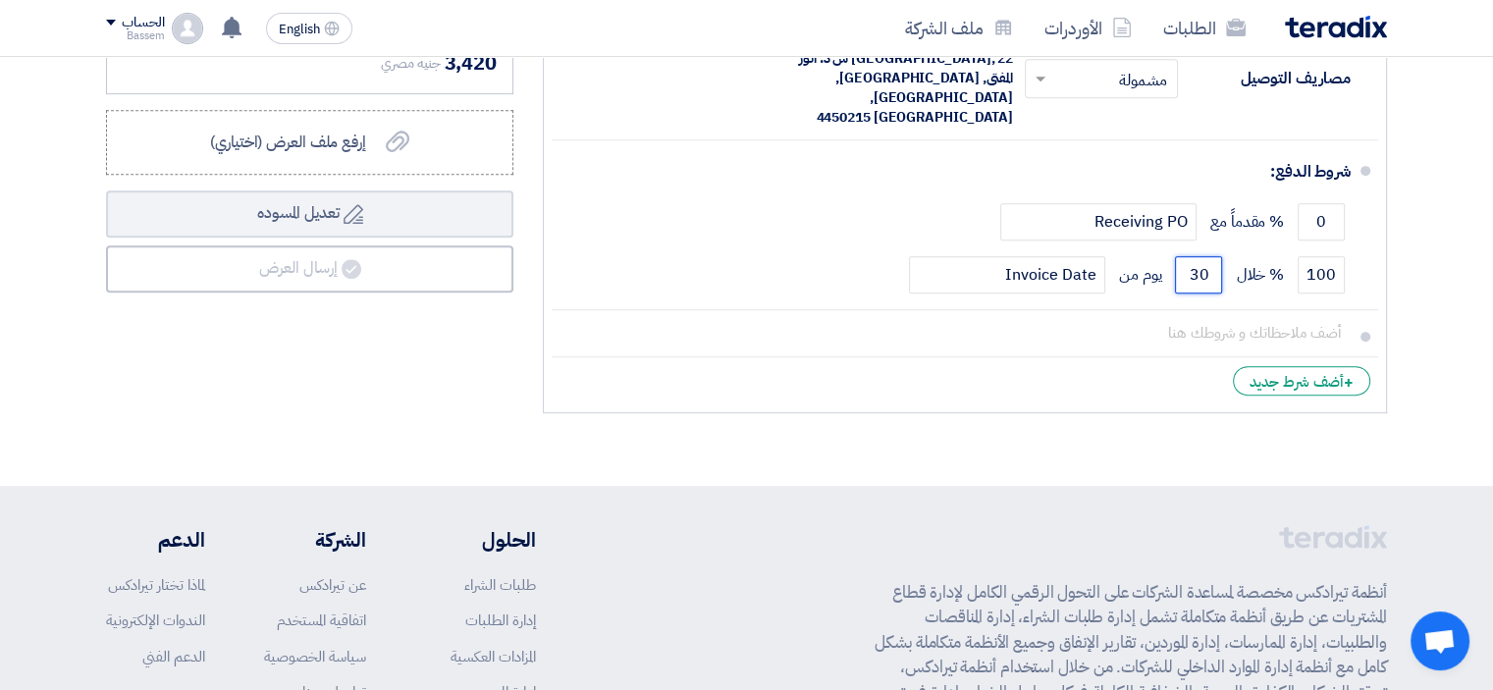
scroll to position [911, 0]
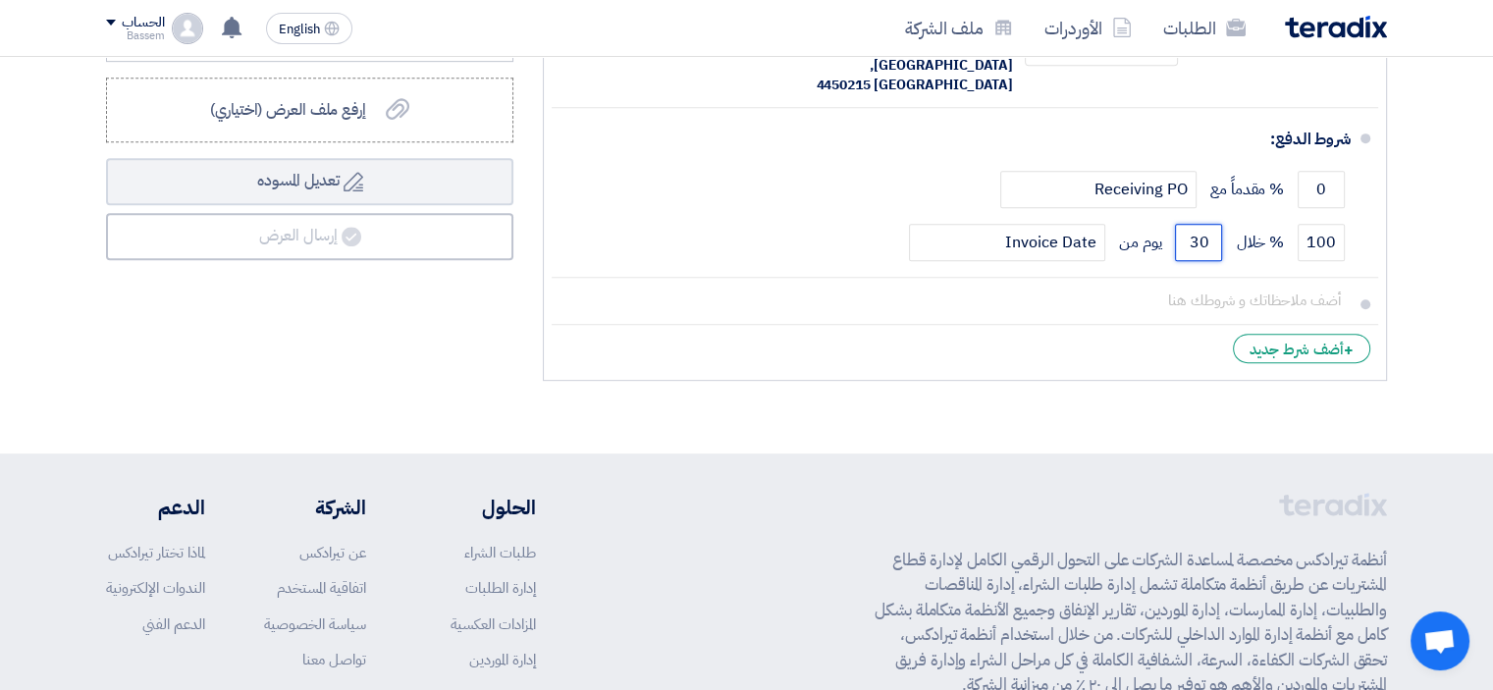
type input "30"
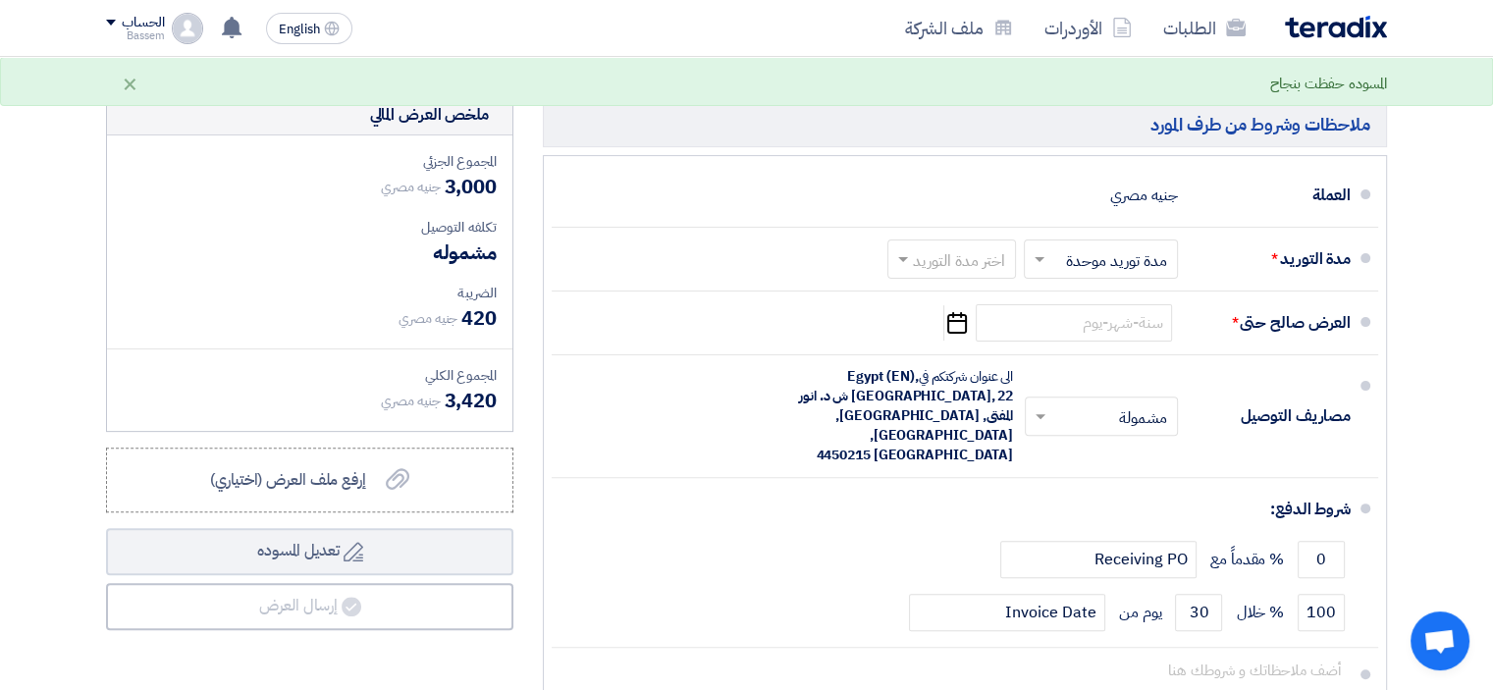
scroll to position [537, 0]
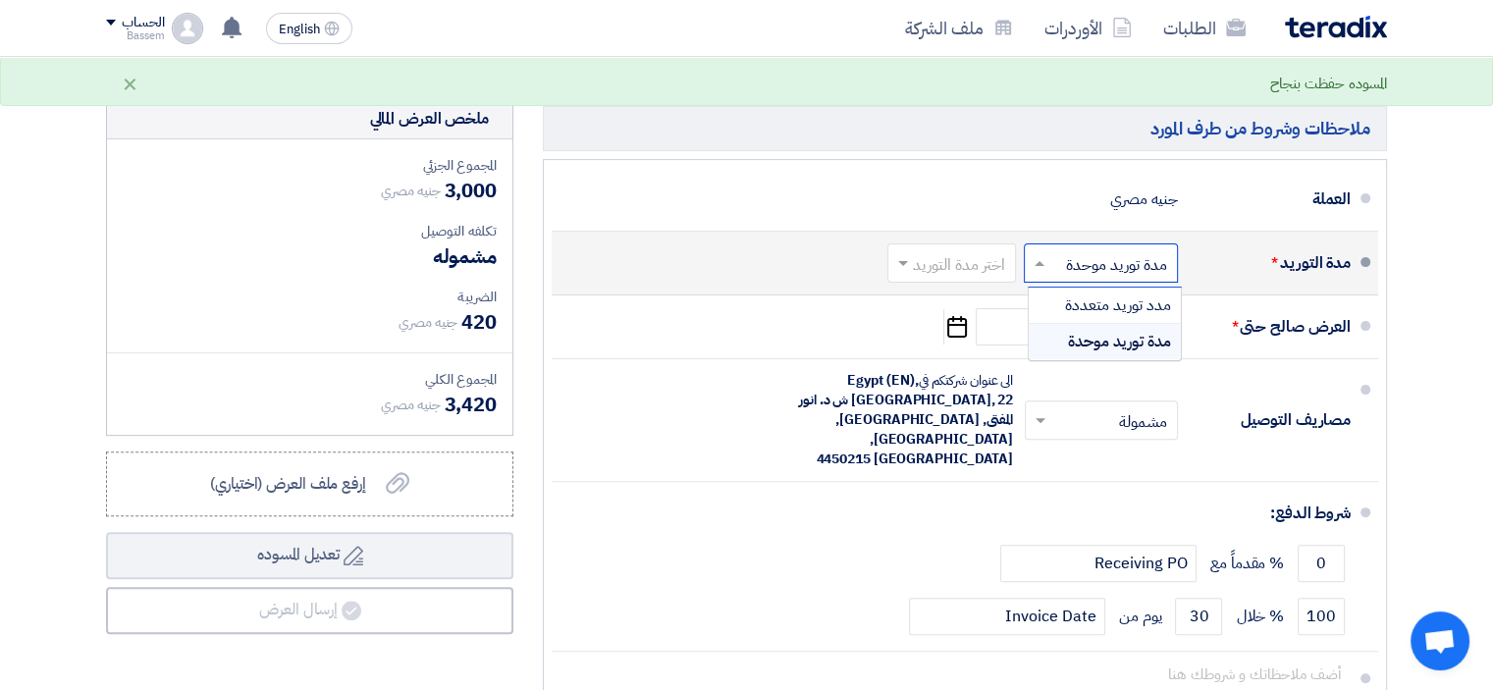
click at [1047, 262] on span at bounding box center [1037, 263] width 25 height 20
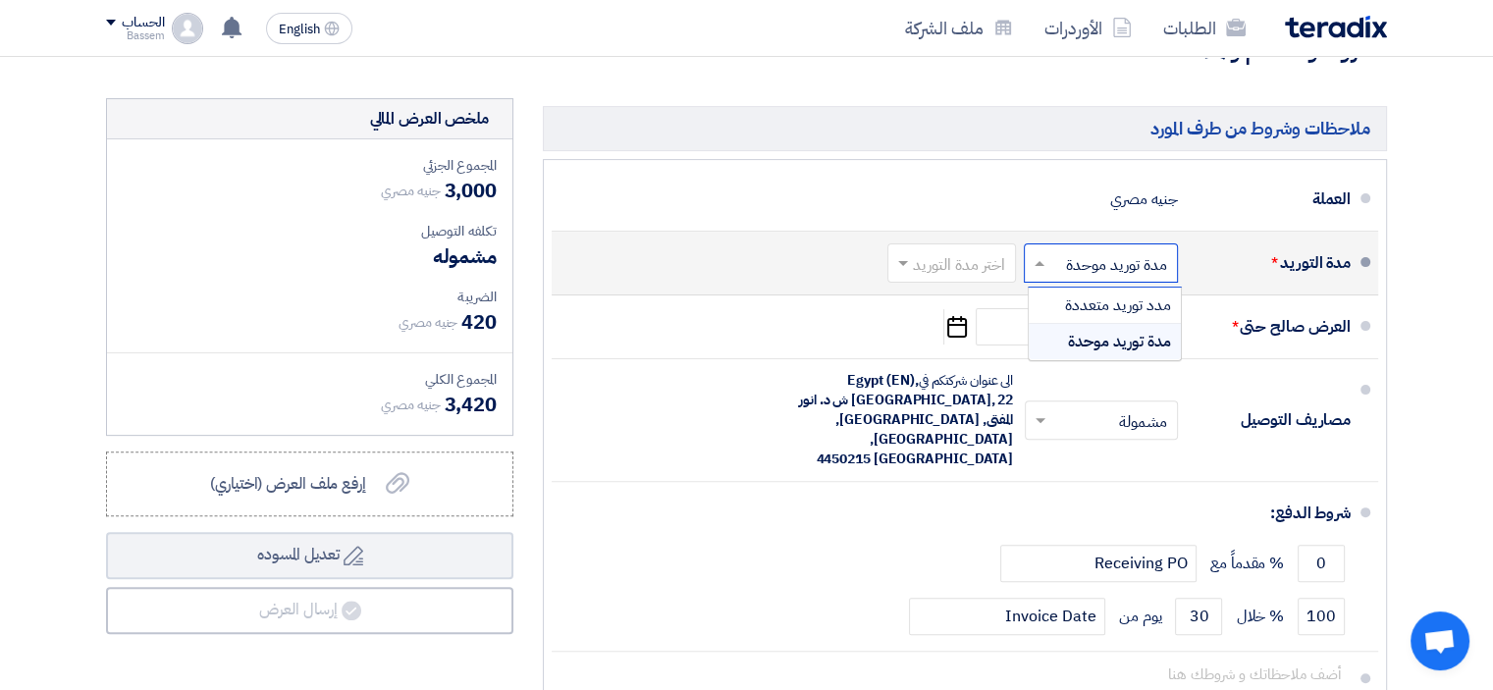
click at [1047, 262] on span at bounding box center [1037, 263] width 25 height 20
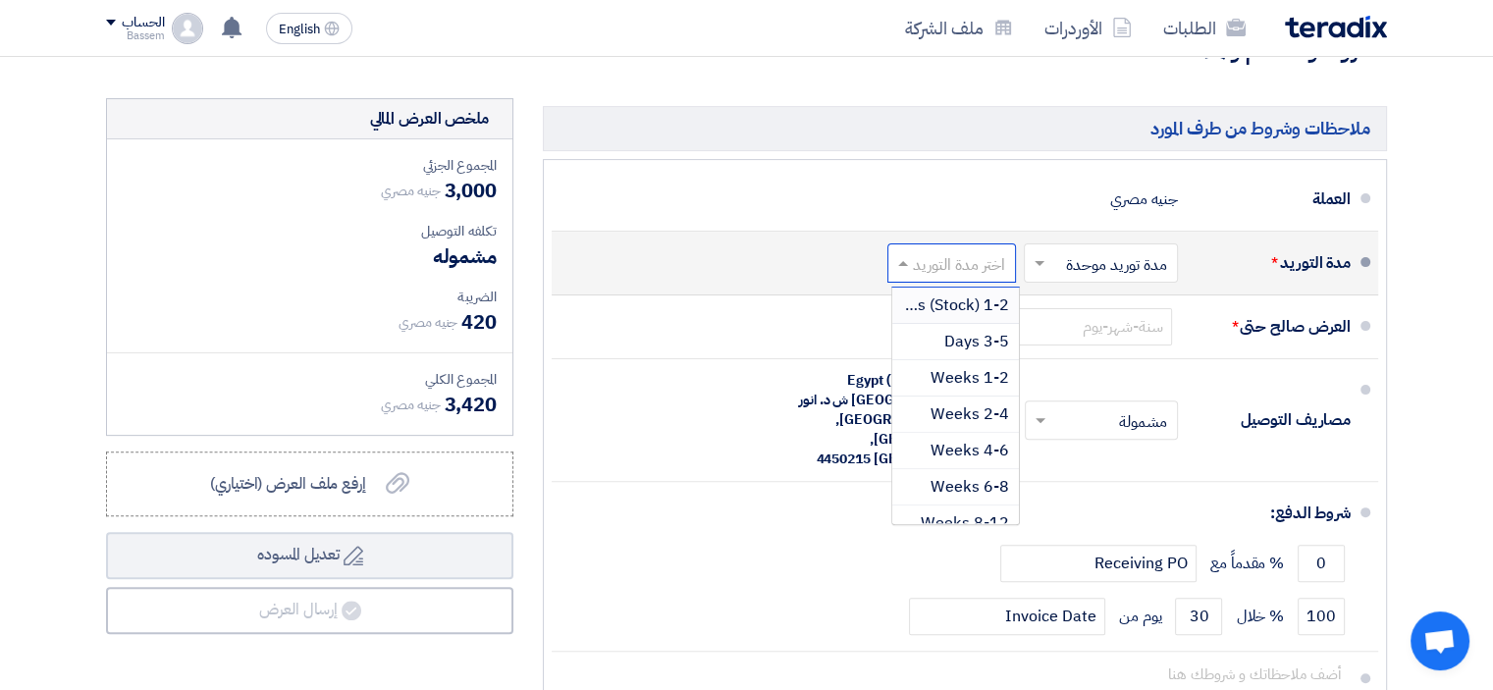
click at [958, 267] on input "text" at bounding box center [947, 264] width 119 height 28
click at [985, 312] on span "1-2 Days (Stock)" at bounding box center [949, 305] width 119 height 24
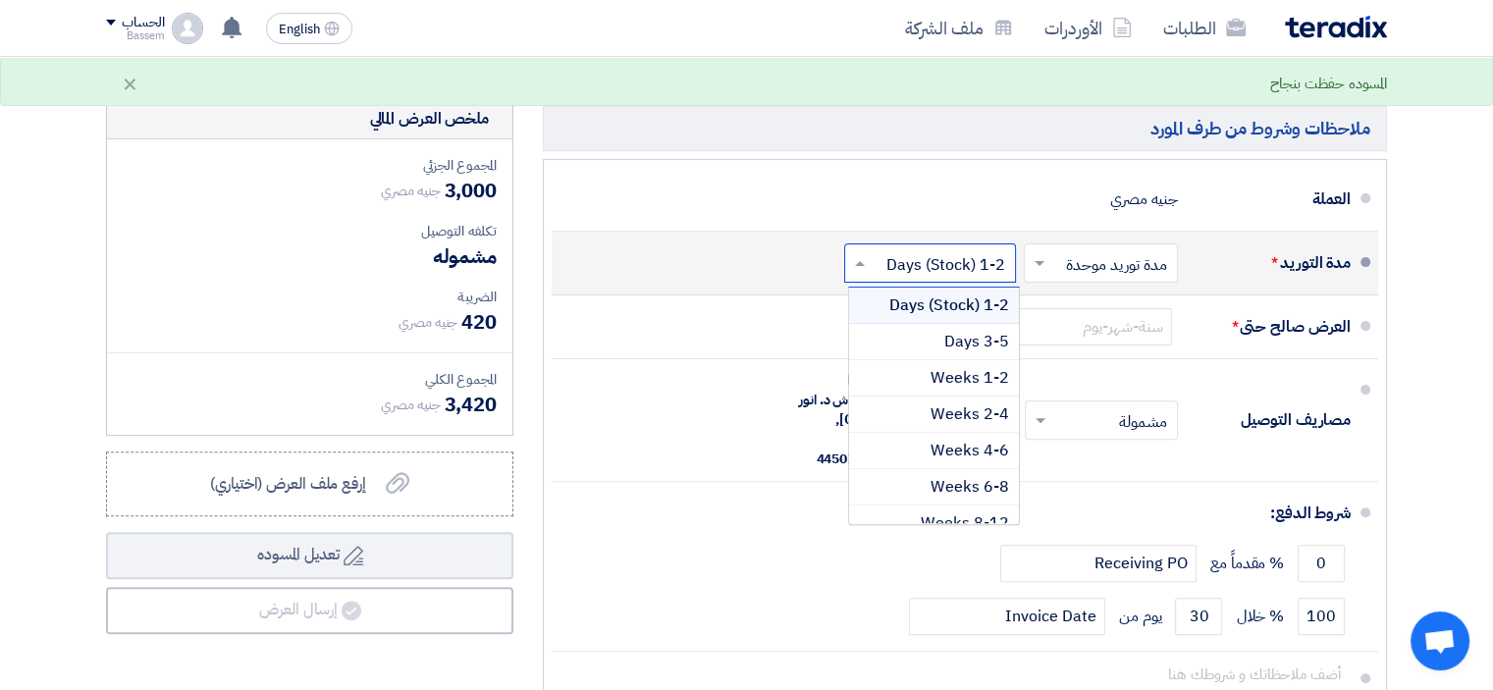
click at [889, 258] on input "text" at bounding box center [926, 264] width 162 height 28
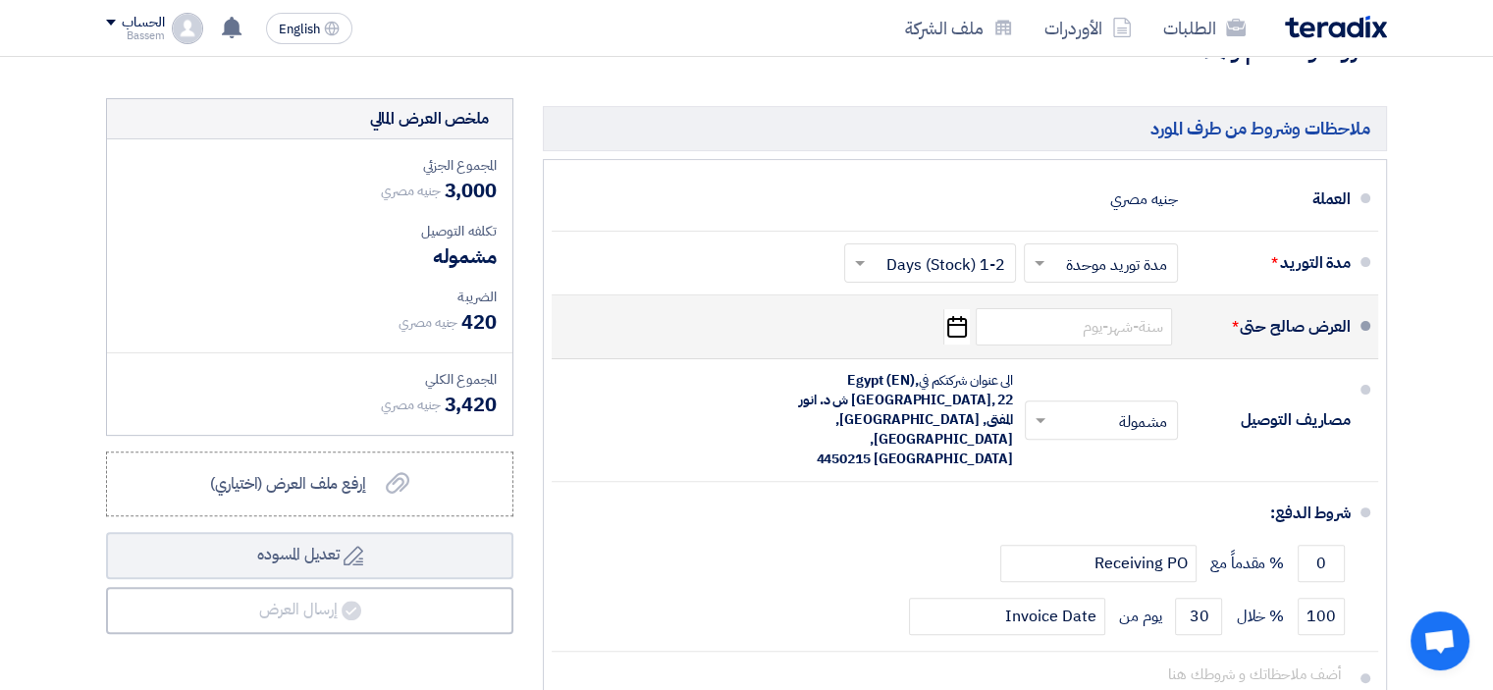
click at [821, 317] on div "العرض صالح حتى * Pick a date" at bounding box center [958, 326] width 783 height 47
click at [1066, 322] on input at bounding box center [1074, 326] width 196 height 37
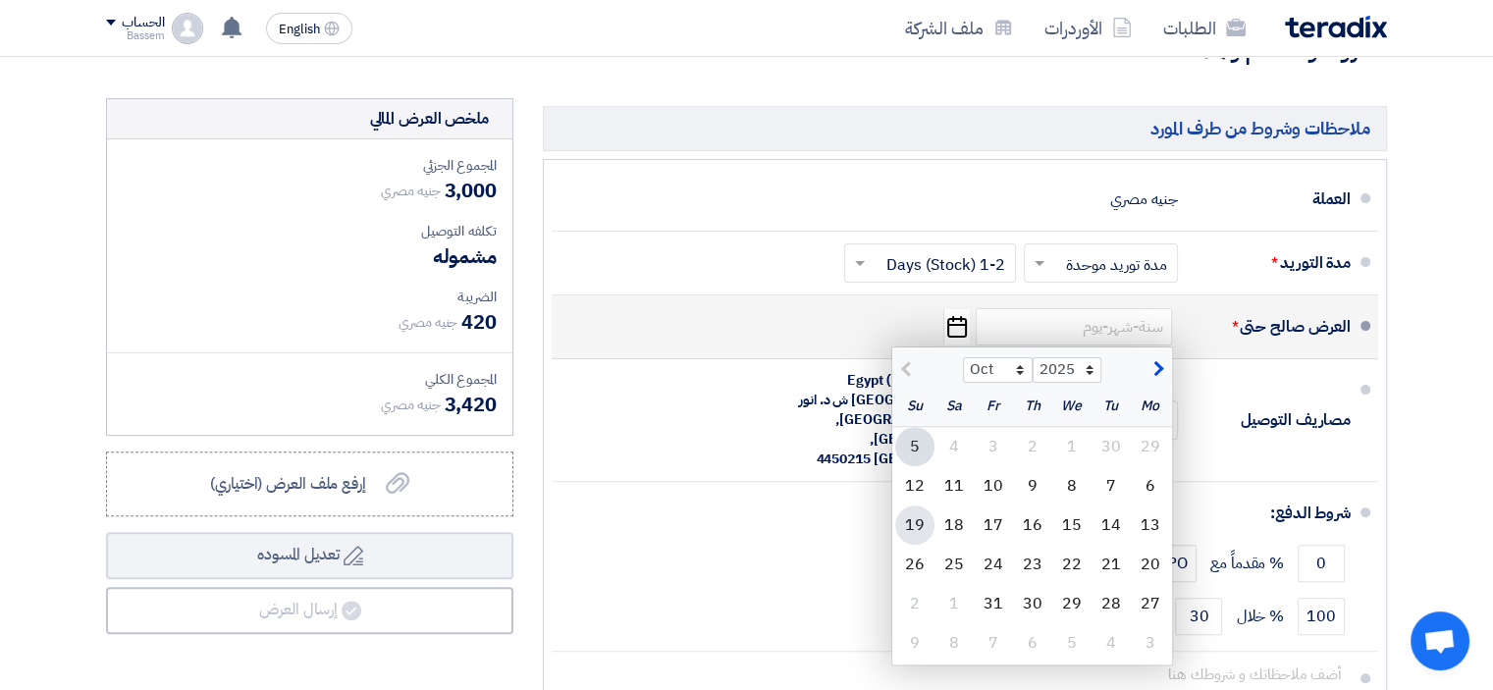
click at [911, 515] on div "19" at bounding box center [914, 524] width 39 height 39
type input "[DATE]"
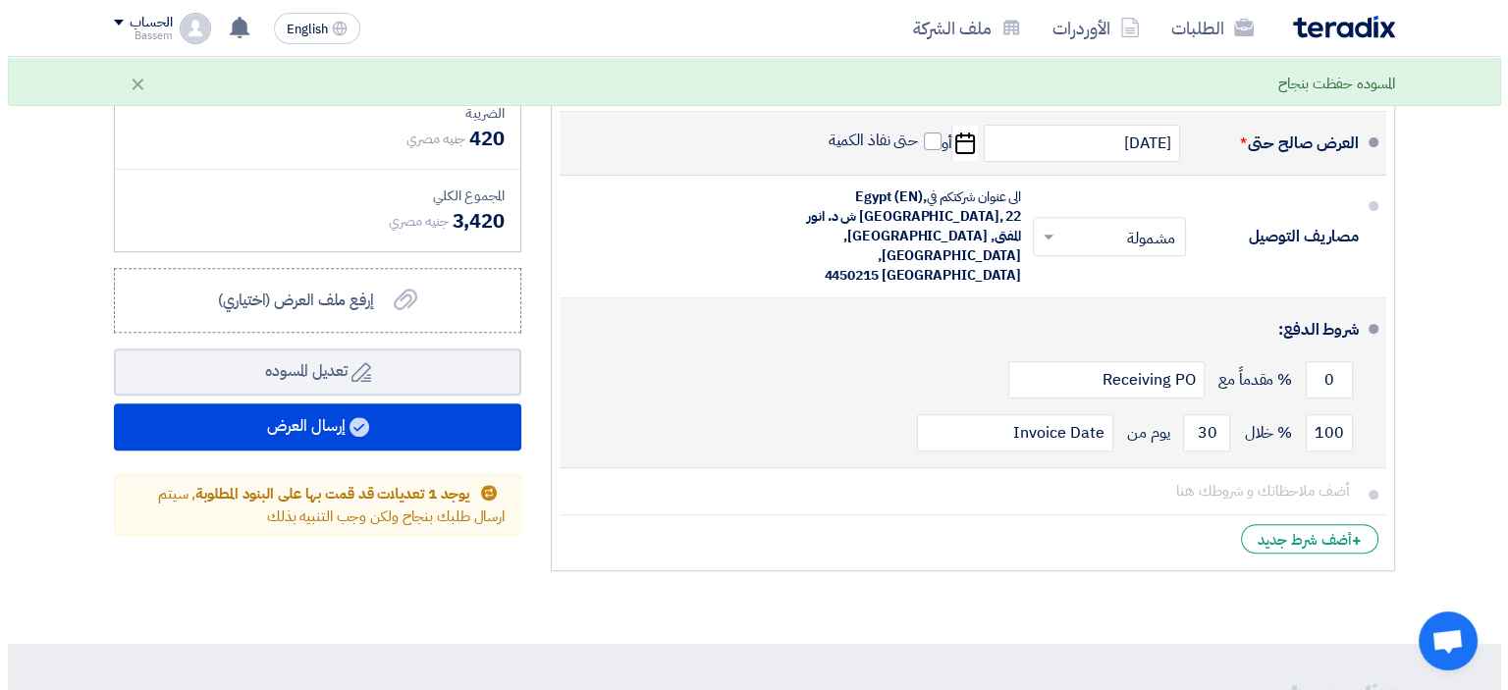
scroll to position [722, 0]
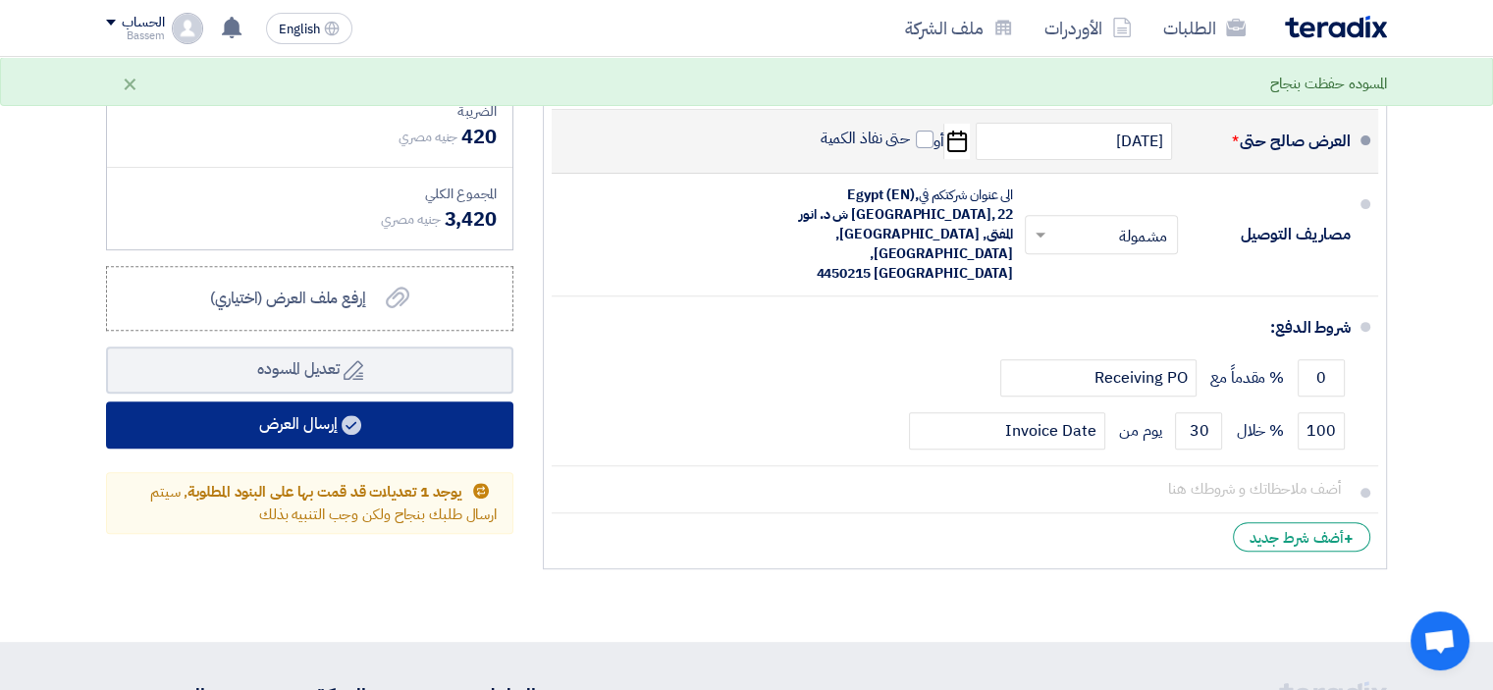
click at [477, 420] on button "إرسال العرض" at bounding box center [309, 424] width 407 height 47
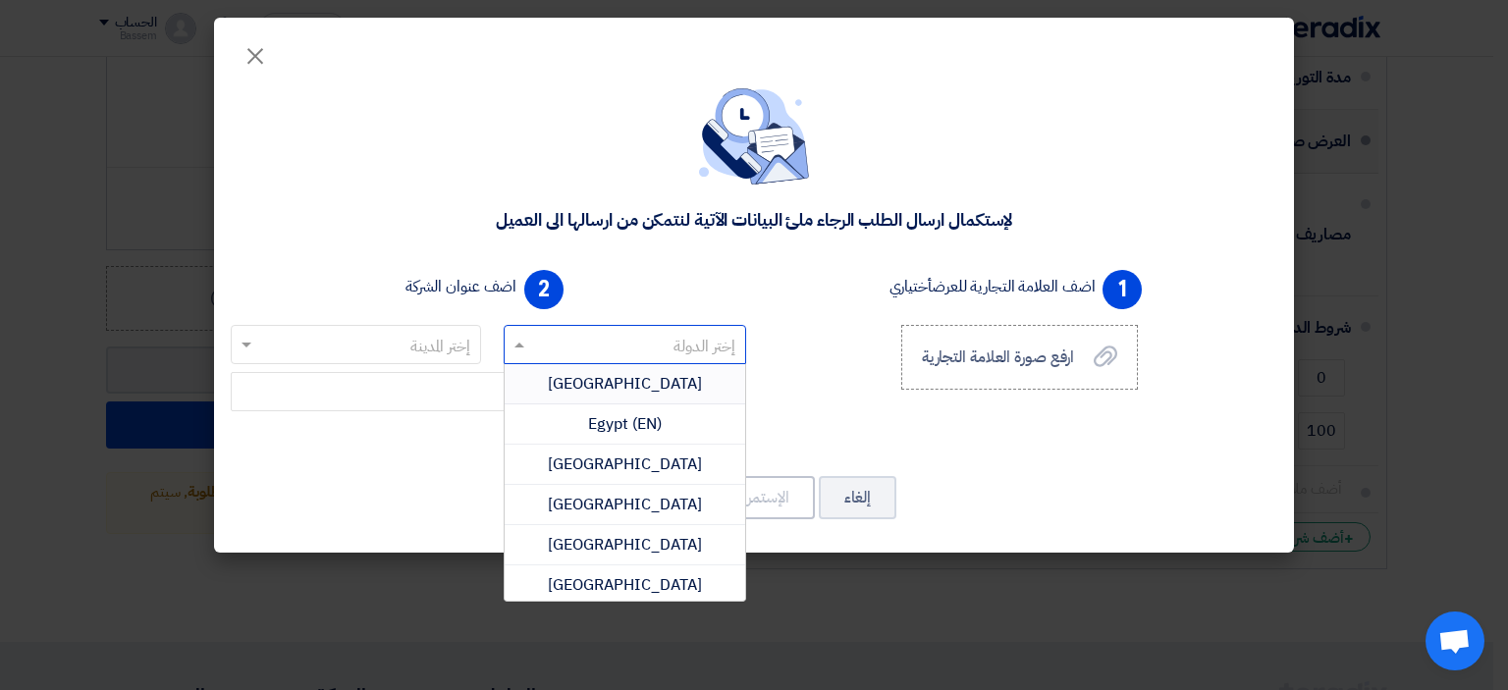
click at [628, 341] on input "text" at bounding box center [636, 346] width 204 height 32
click at [636, 412] on span "Egypt (EN)" at bounding box center [625, 424] width 74 height 24
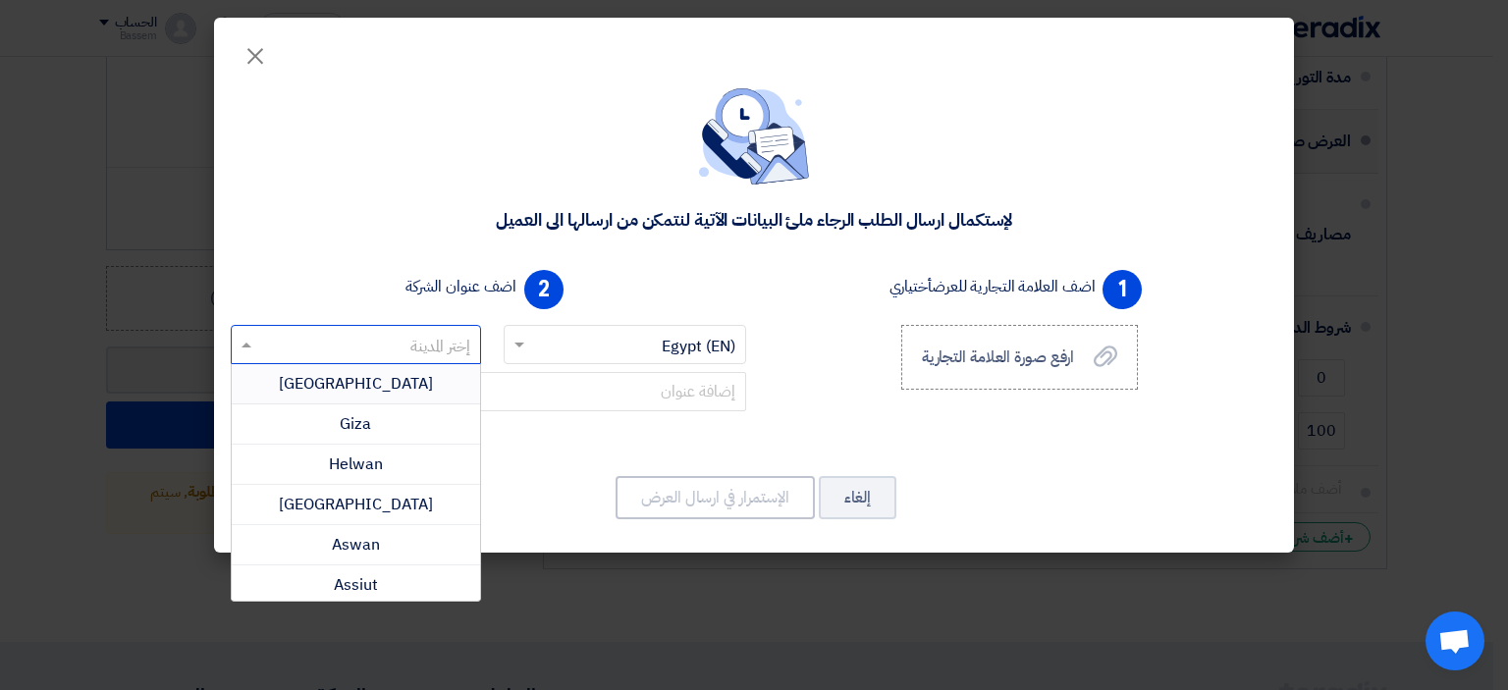
click at [433, 353] on input "text" at bounding box center [366, 346] width 211 height 32
click at [388, 386] on div "[GEOGRAPHIC_DATA]" at bounding box center [356, 384] width 248 height 40
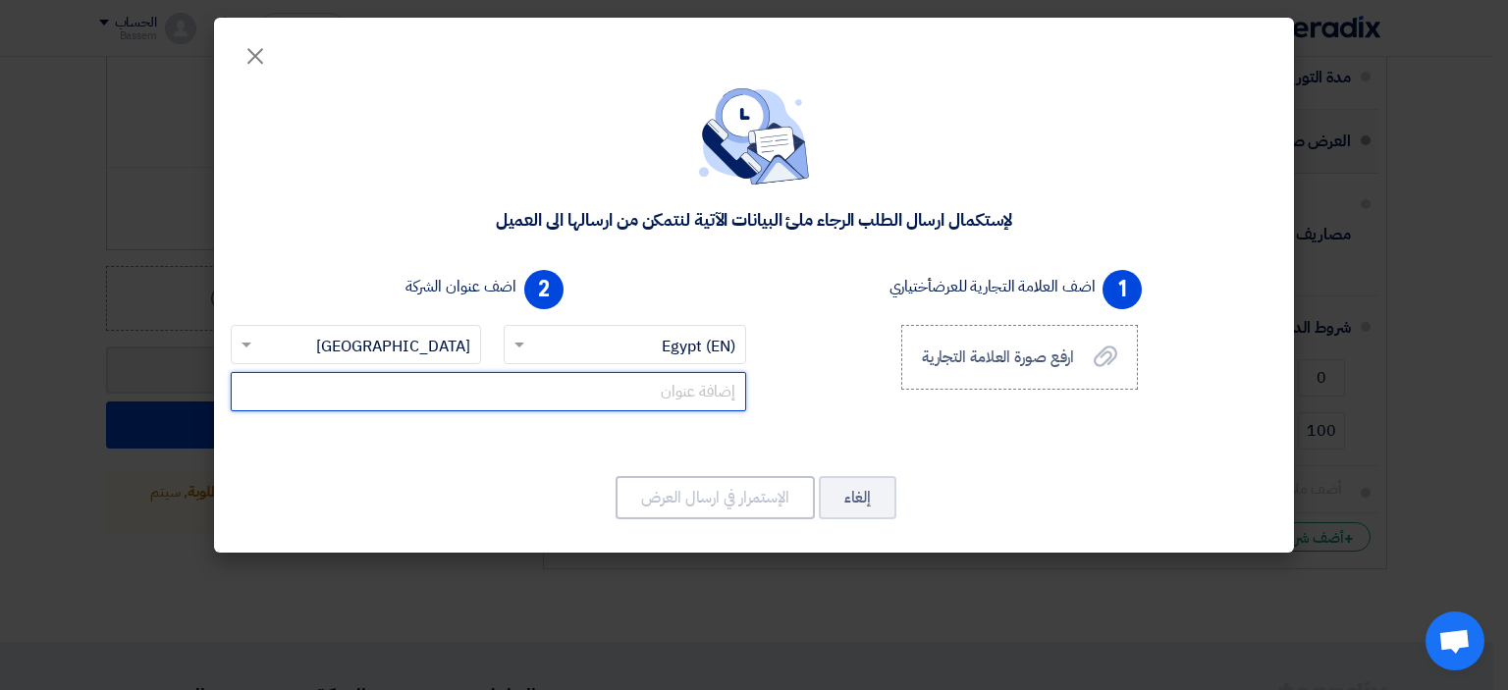
click at [488, 384] on input "text" at bounding box center [488, 391] width 515 height 39
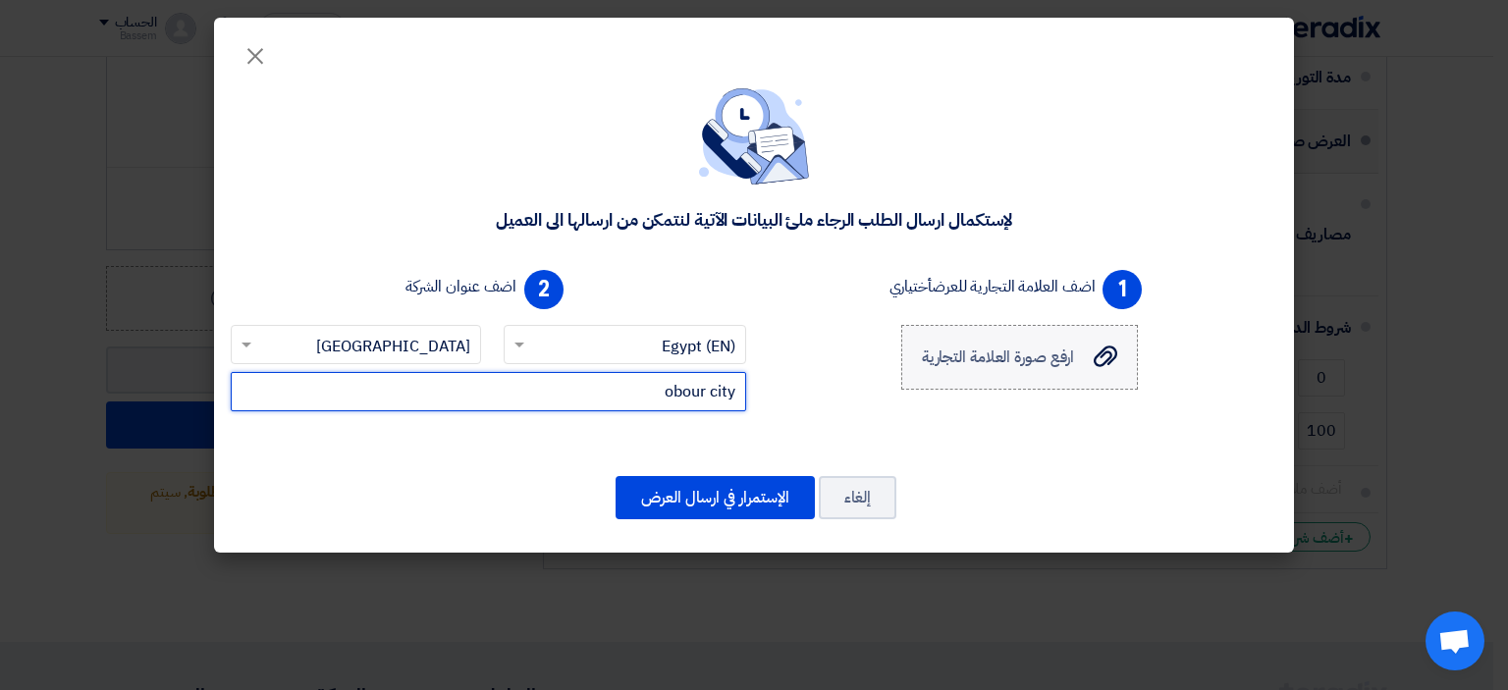
type input "obour city"
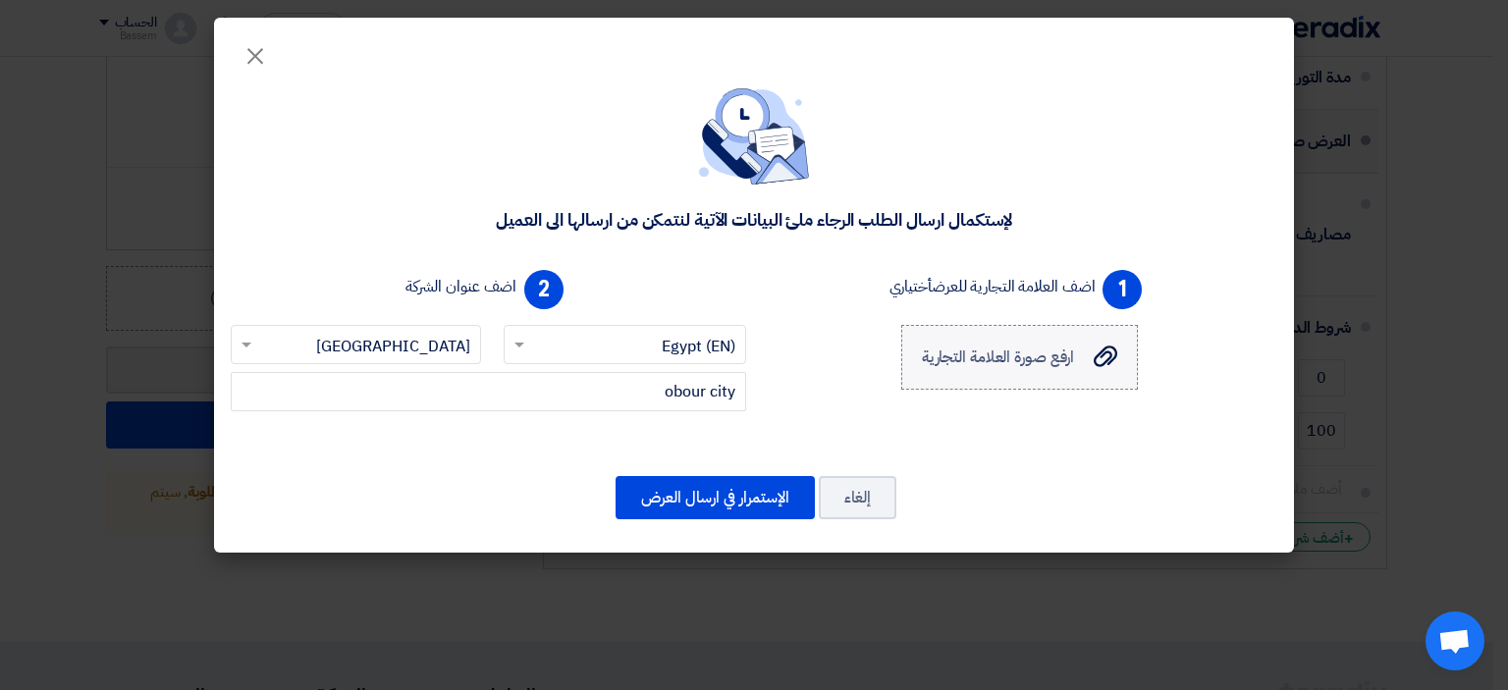
click at [1052, 356] on span "ارفع صورة العلامة التجارية" at bounding box center [998, 357] width 153 height 24
click at [0, 0] on input "ارفع صورة العلامة التجارية ارفع صورة العلامة التجارية" at bounding box center [0, 0] width 0 height 0
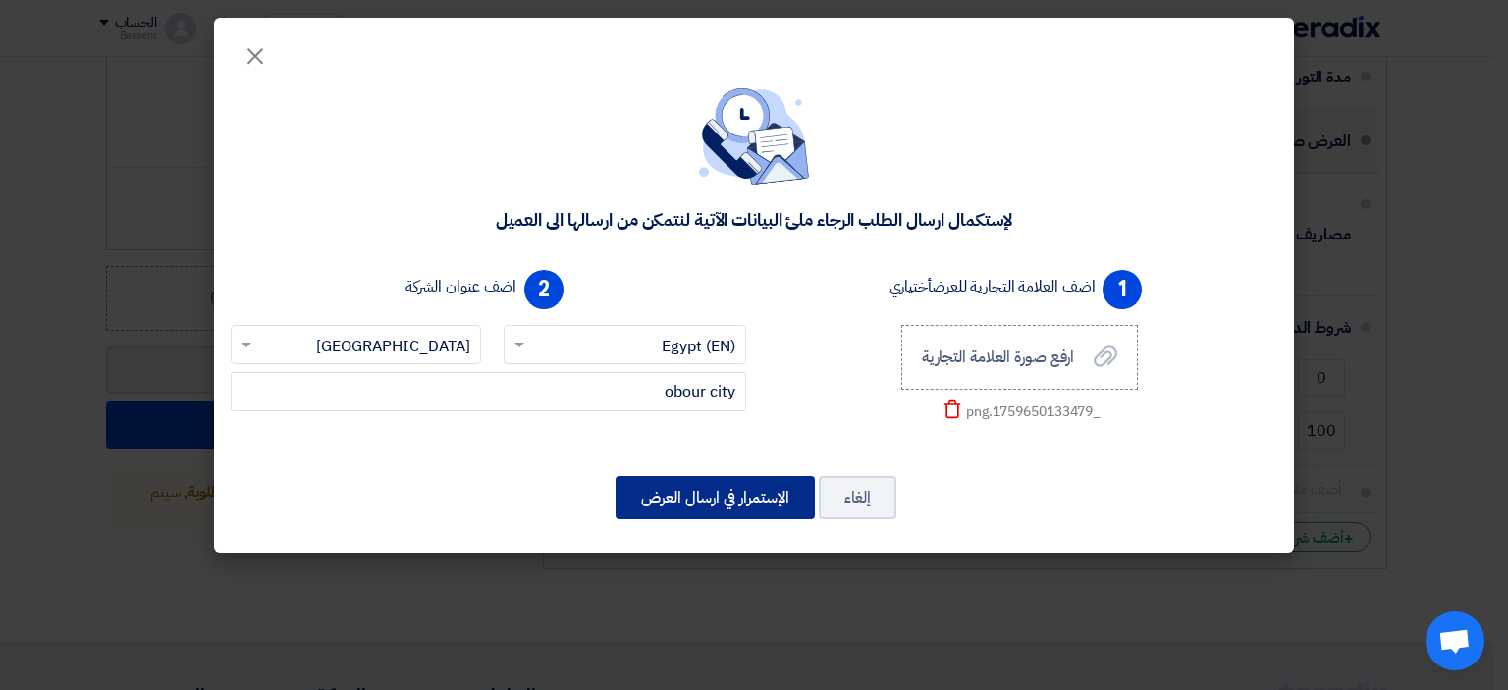
click at [754, 511] on button "الإستمرار في ارسال العرض" at bounding box center [714, 497] width 199 height 43
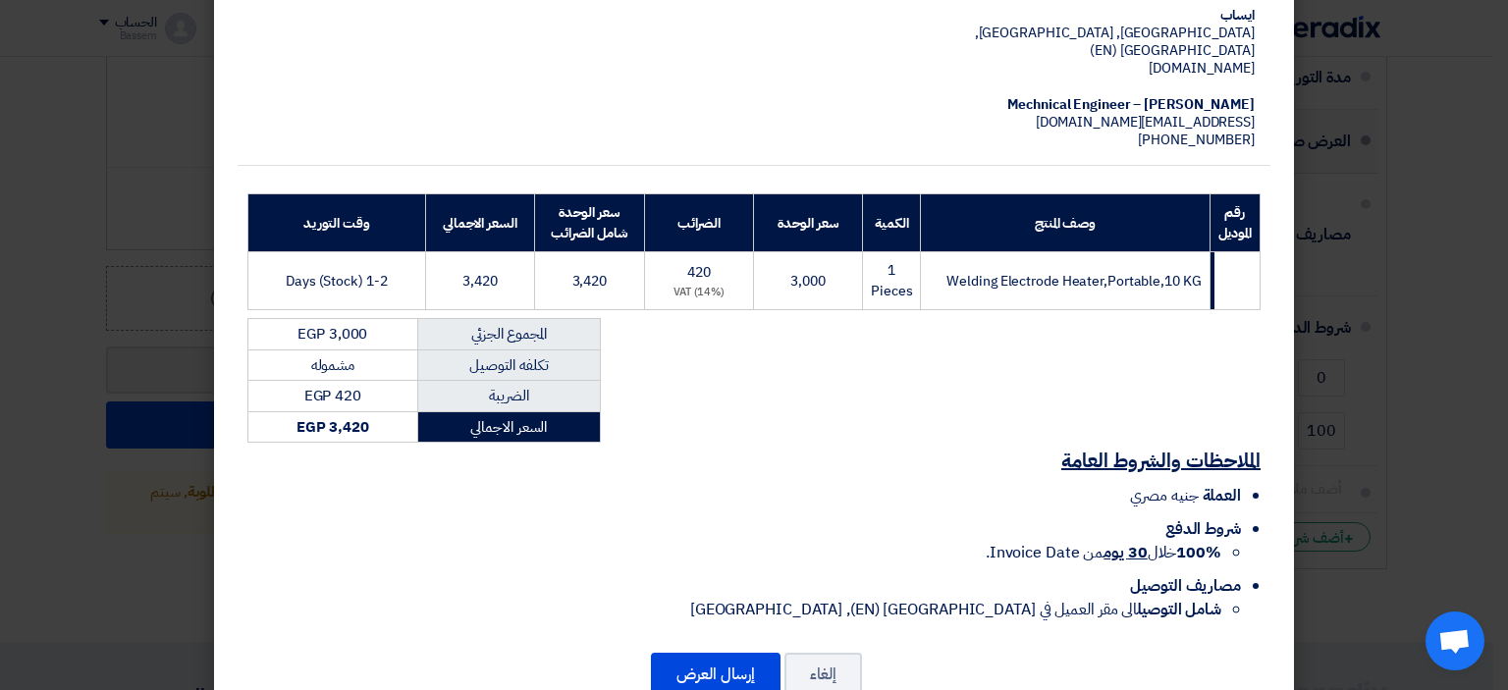
scroll to position [325, 0]
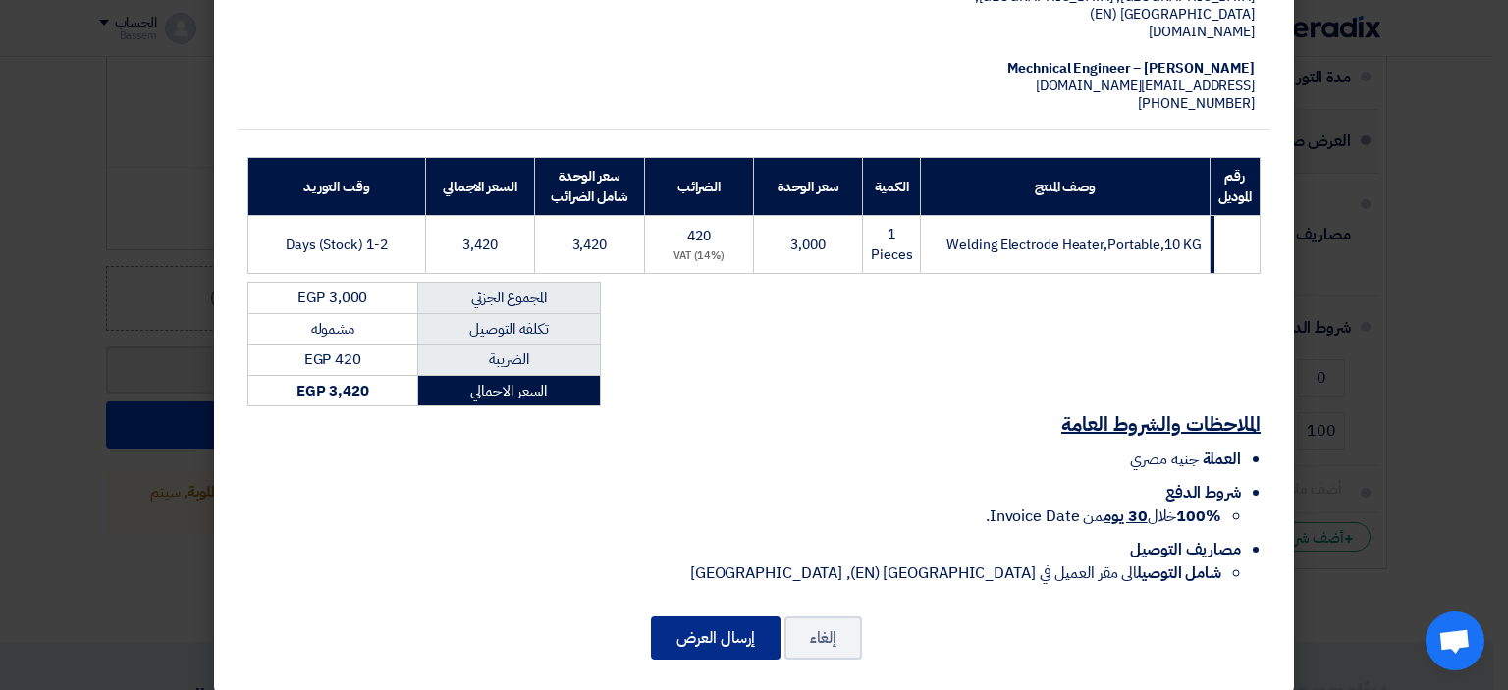
click at [738, 616] on button "إرسال العرض" at bounding box center [716, 637] width 130 height 43
